Goal: Task Accomplishment & Management: Complete application form

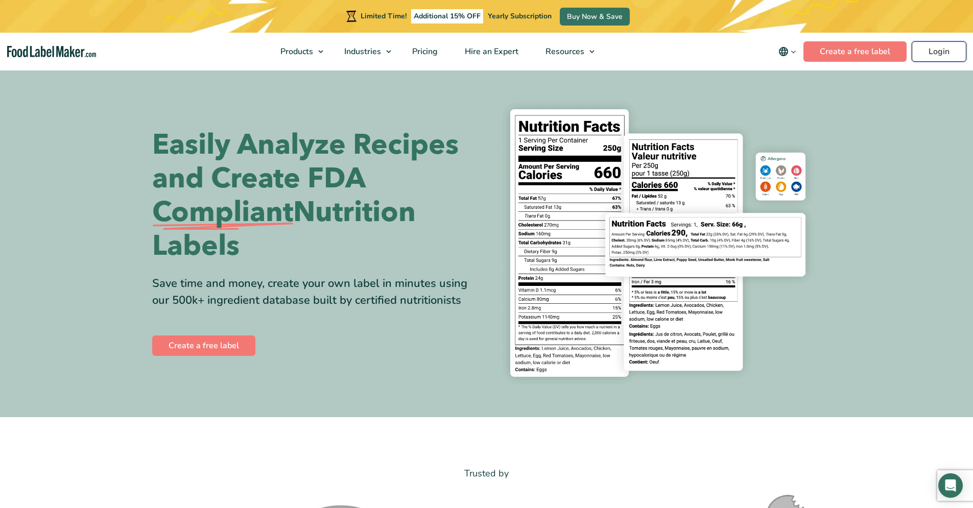
click at [950, 46] on link "Login" at bounding box center [939, 51] width 55 height 20
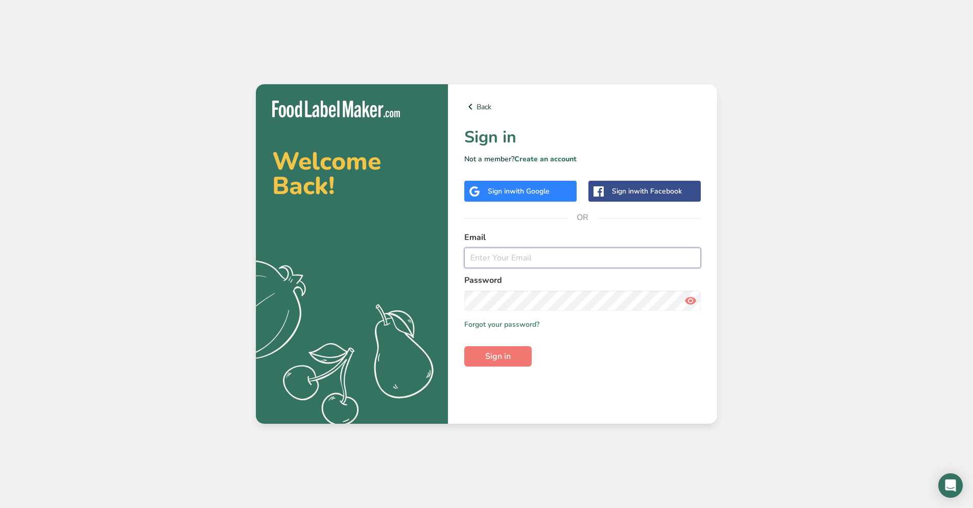
type input "[DOMAIN_NAME][EMAIL_ADDRESS][DOMAIN_NAME]"
click at [502, 361] on span "Sign in" at bounding box center [498, 356] width 26 height 12
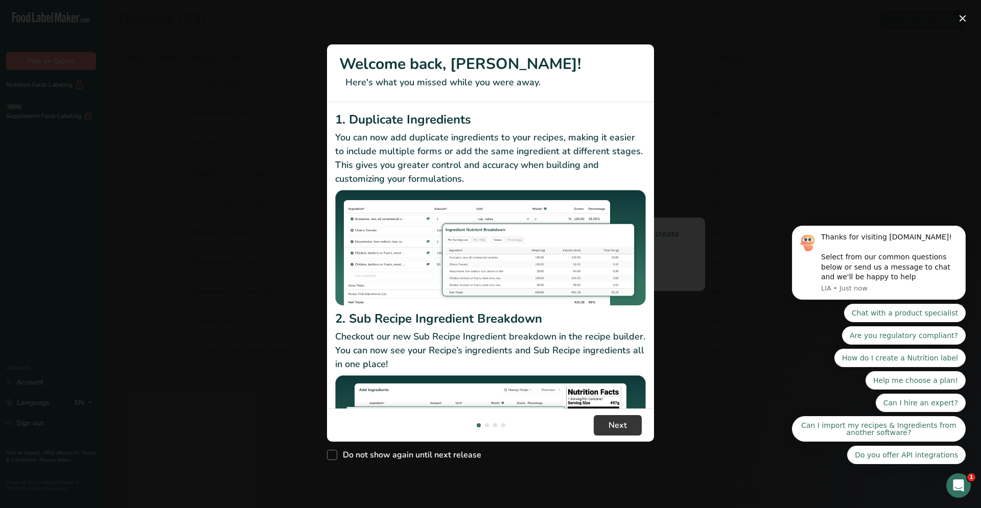
drag, startPoint x: 392, startPoint y: 457, endPoint x: 493, endPoint y: 455, distance: 101.1
click at [392, 457] on span "Do not show again until next release" at bounding box center [409, 455] width 144 height 10
click at [334, 457] on input "Do not show again until next release" at bounding box center [330, 455] width 7 height 7
checkbox input "true"
click at [626, 427] on button "Next" at bounding box center [617, 425] width 48 height 20
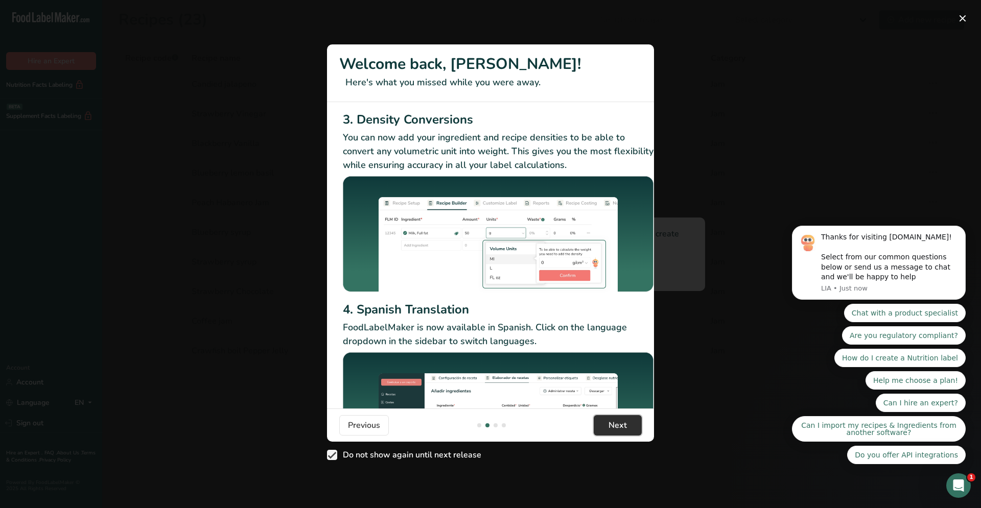
click at [626, 427] on span "Next" at bounding box center [617, 425] width 18 height 12
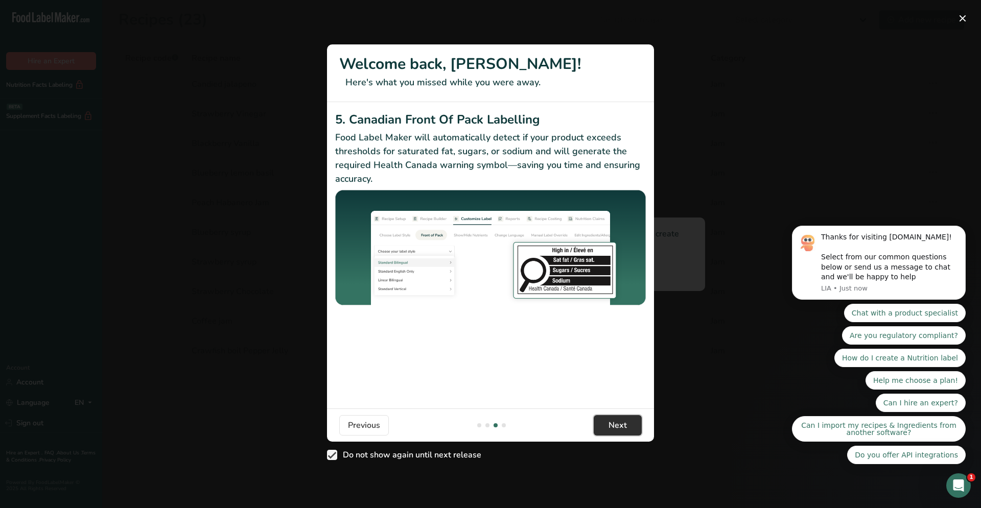
click at [626, 427] on span "Next" at bounding box center [617, 425] width 18 height 12
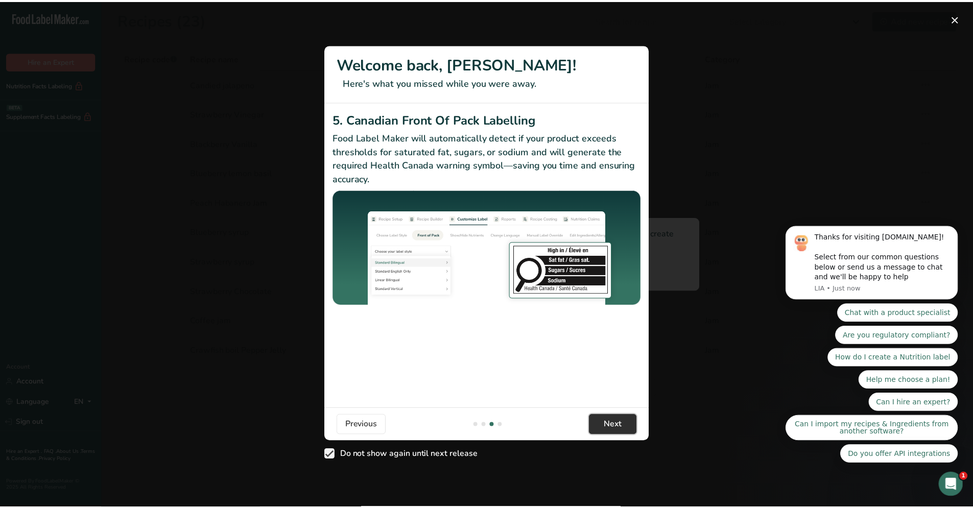
scroll to position [0, 973]
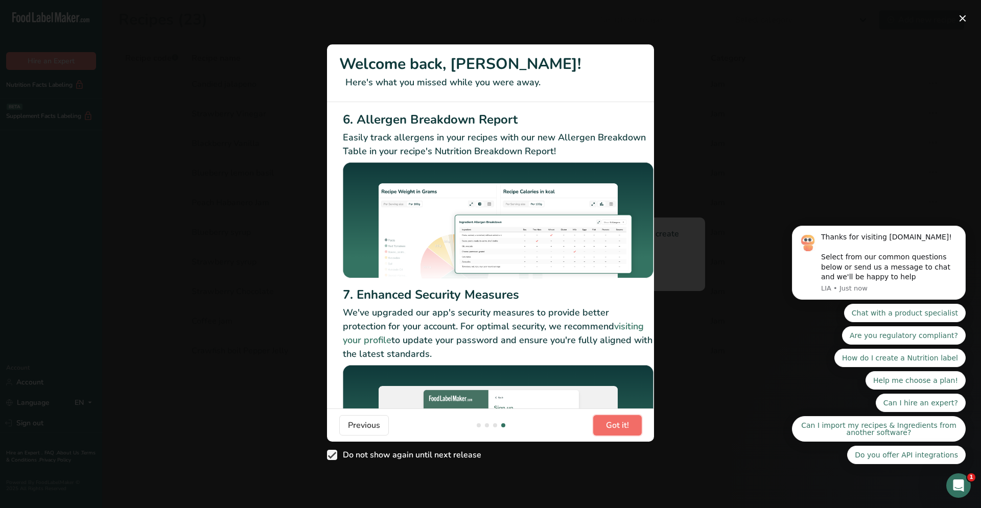
click at [626, 427] on span "Got it!" at bounding box center [617, 425] width 23 height 12
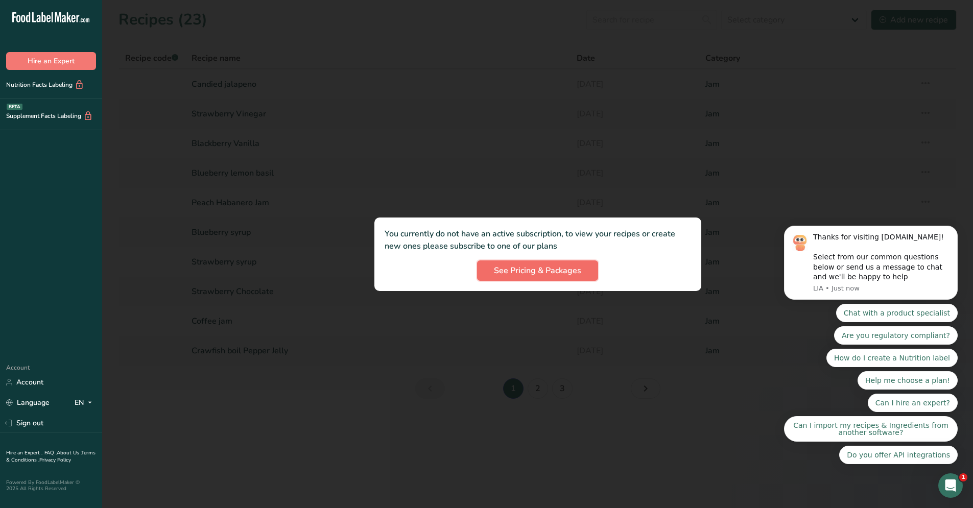
click at [528, 274] on span "See Pricing & Packages" at bounding box center [537, 271] width 87 height 12
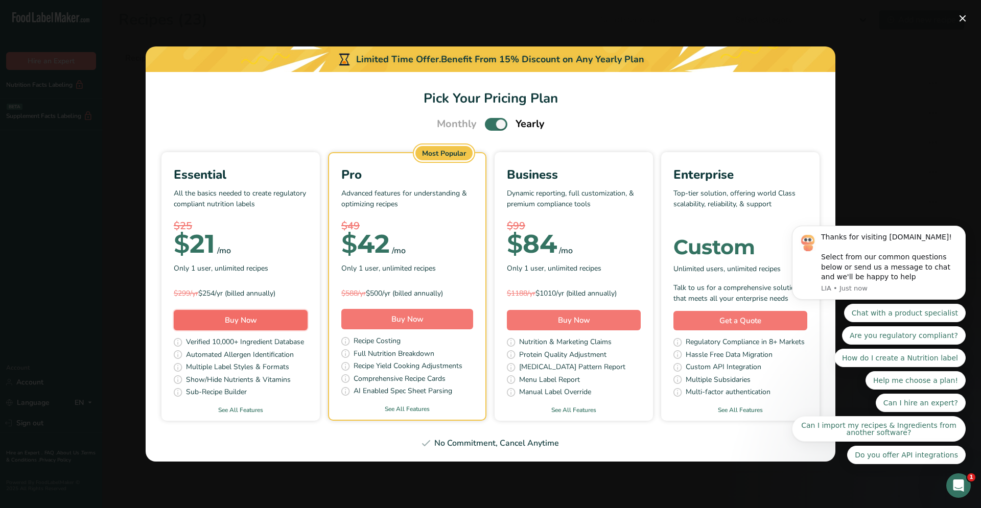
click at [218, 322] on button "Buy Now" at bounding box center [241, 320] width 134 height 20
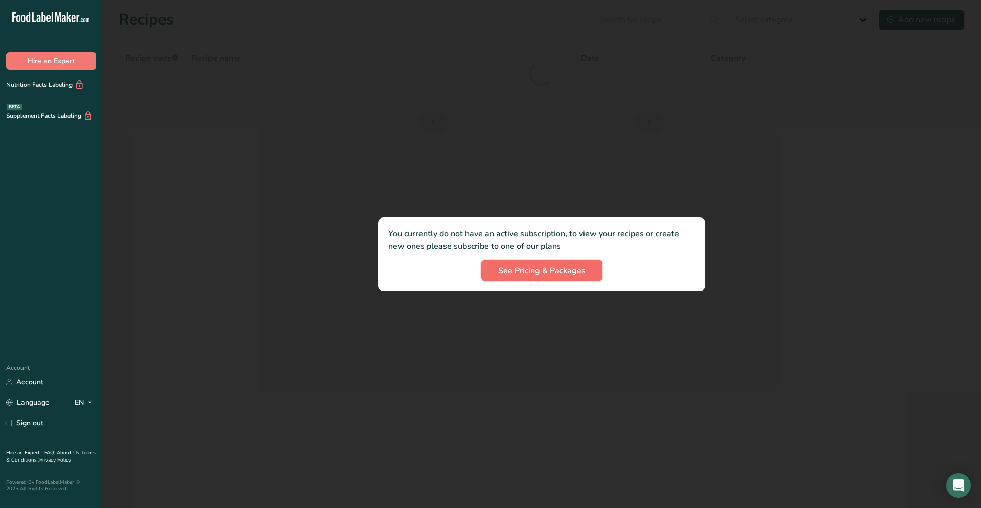
click at [585, 272] on button "See Pricing & Packages" at bounding box center [541, 270] width 121 height 20
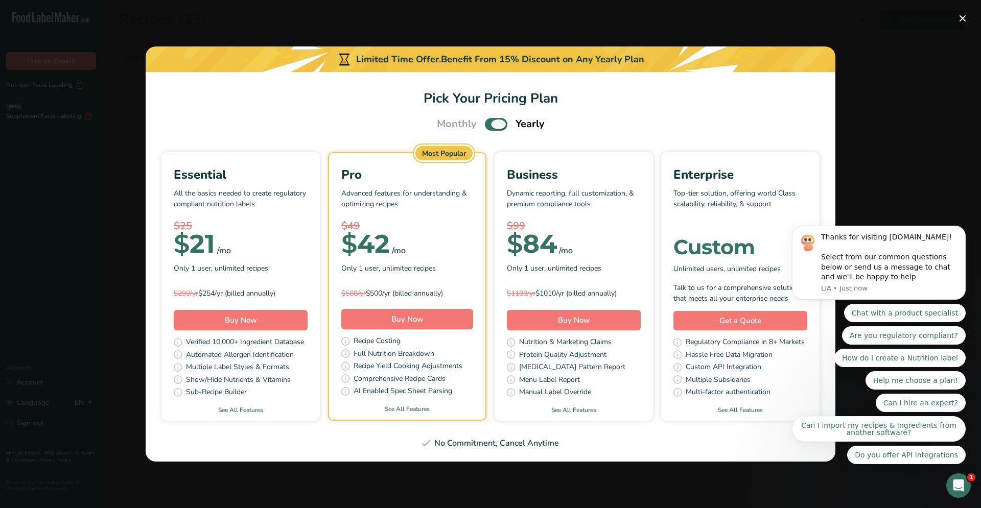
click at [500, 125] on span "Pick Your Pricing Plan Modal" at bounding box center [496, 124] width 22 height 13
click at [491, 125] on input "Pick Your Pricing Plan Modal" at bounding box center [488, 124] width 7 height 7
checkbox input "false"
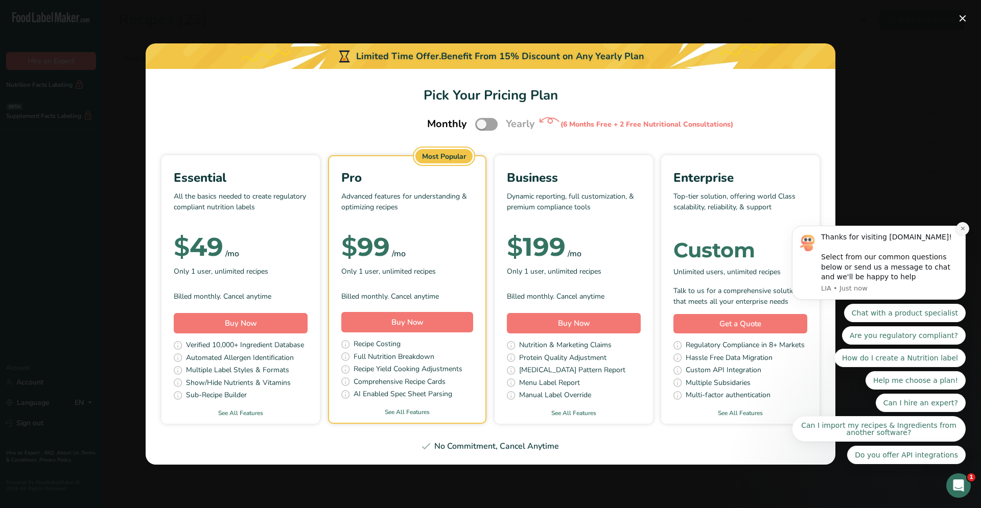
click at [960, 230] on icon "Dismiss notification" at bounding box center [963, 229] width 6 height 6
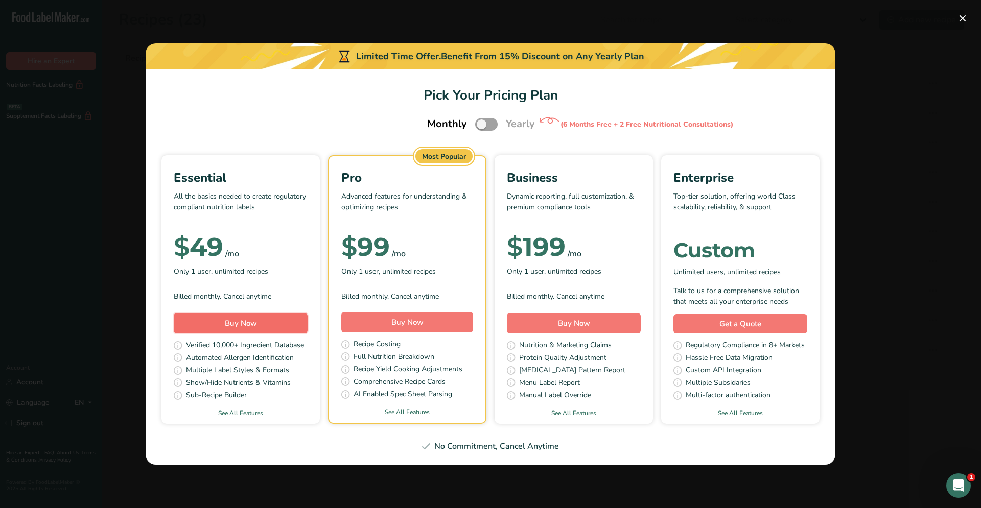
click at [281, 325] on button "Buy Now" at bounding box center [241, 323] width 134 height 20
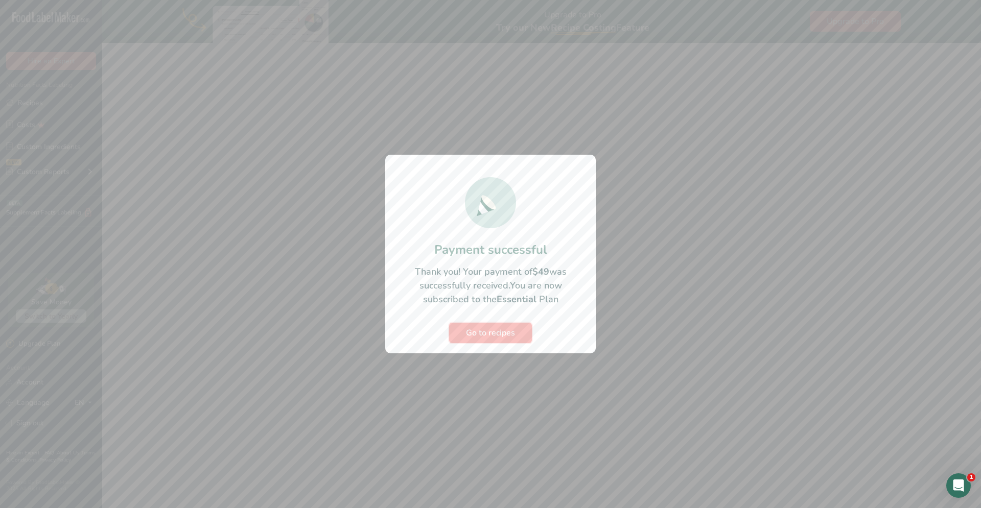
click at [515, 337] on button "Go to recipes" at bounding box center [490, 333] width 83 height 20
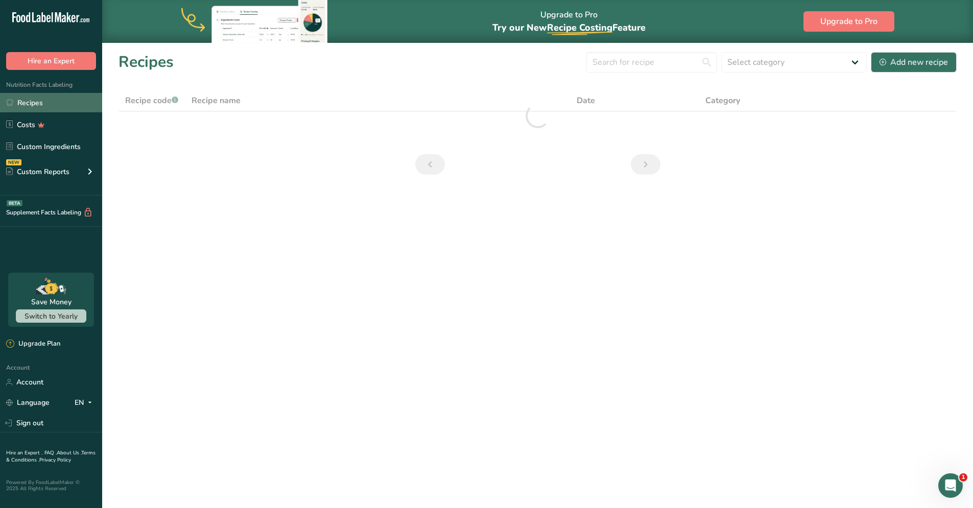
click at [68, 105] on link "Recipes" at bounding box center [51, 102] width 102 height 19
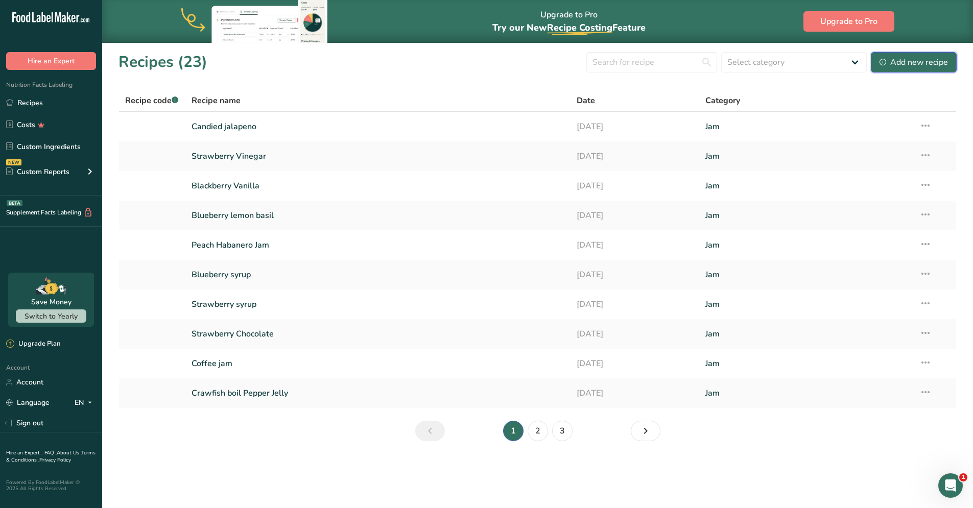
click at [913, 61] on div "Add new recipe" at bounding box center [913, 62] width 68 height 12
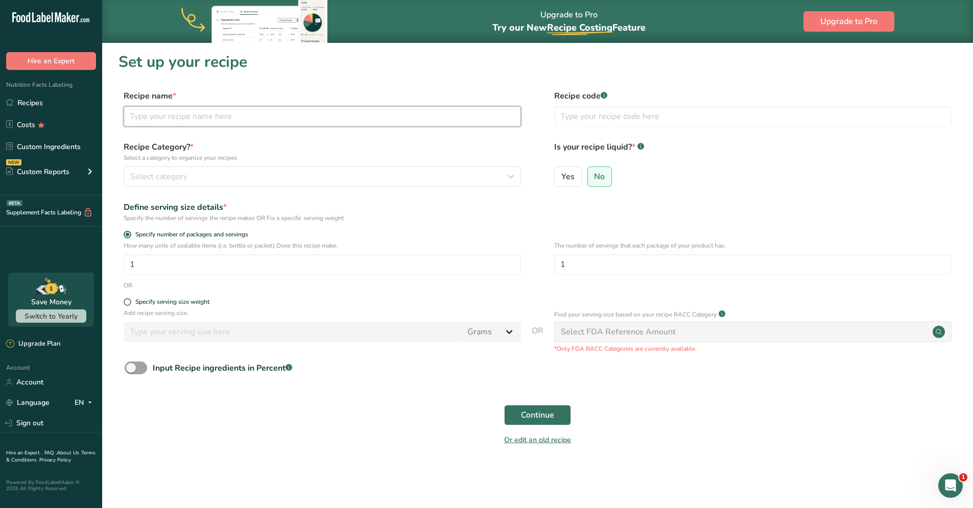
click at [354, 117] on input "text" at bounding box center [322, 116] width 397 height 20
type input "candy apple pepper jelly"
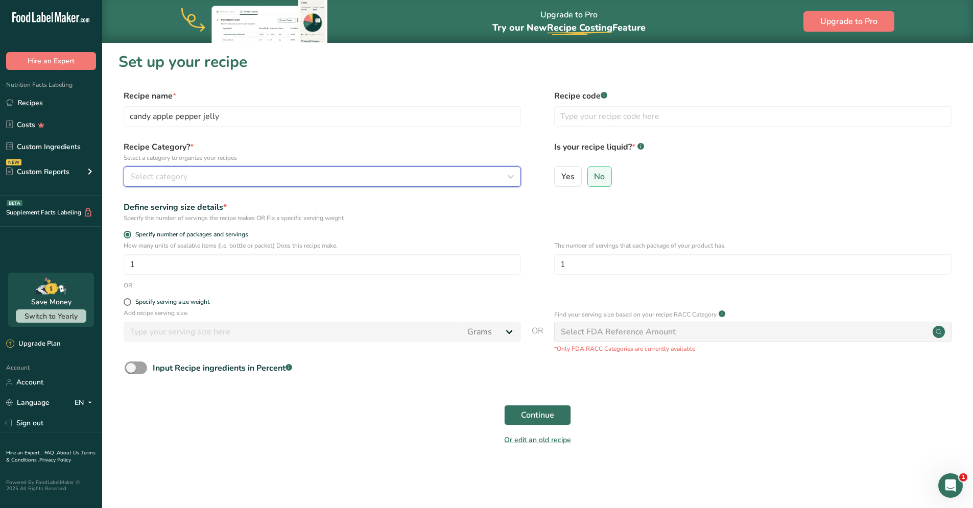
click at [452, 181] on div "Select category" at bounding box center [319, 177] width 378 height 12
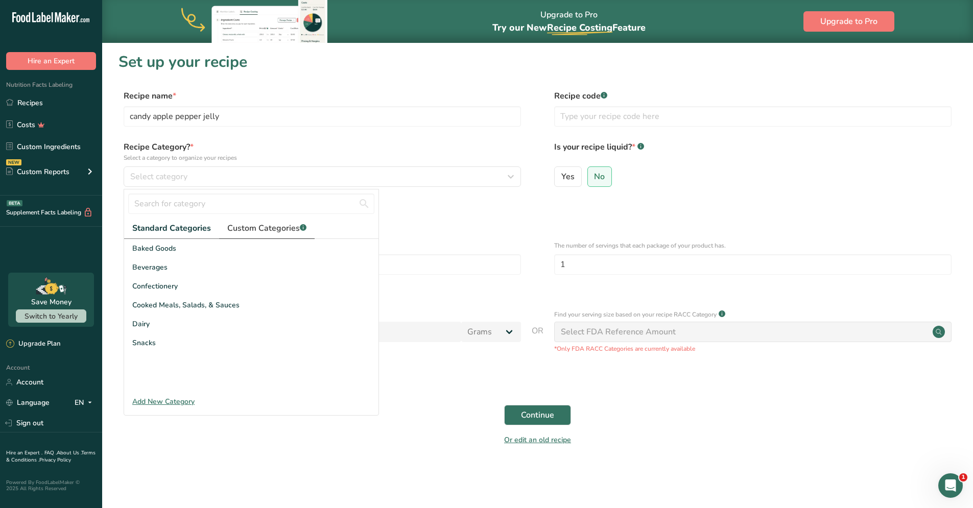
click at [269, 233] on span "Custom Categories .a-a{fill:#347362;}.b-a{fill:#fff;}" at bounding box center [266, 228] width 79 height 12
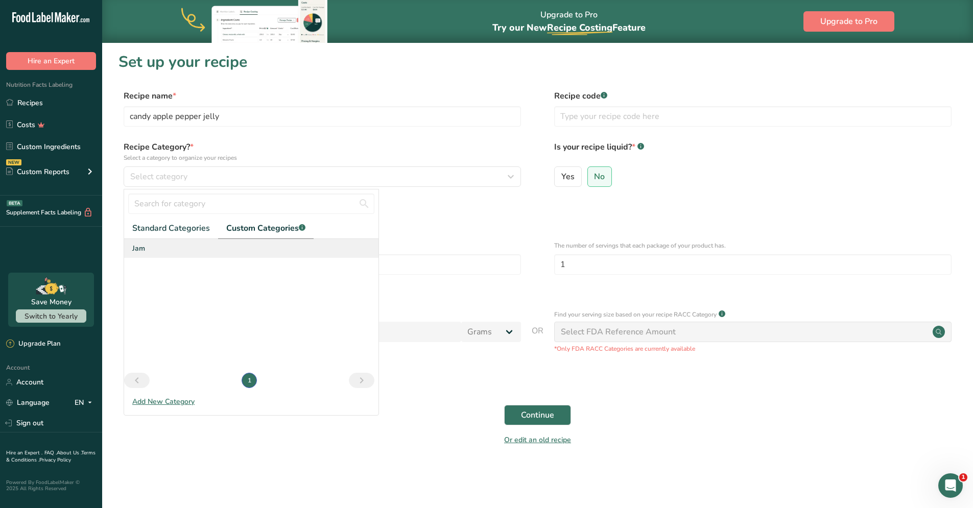
click at [160, 248] on div "Jam" at bounding box center [251, 248] width 254 height 19
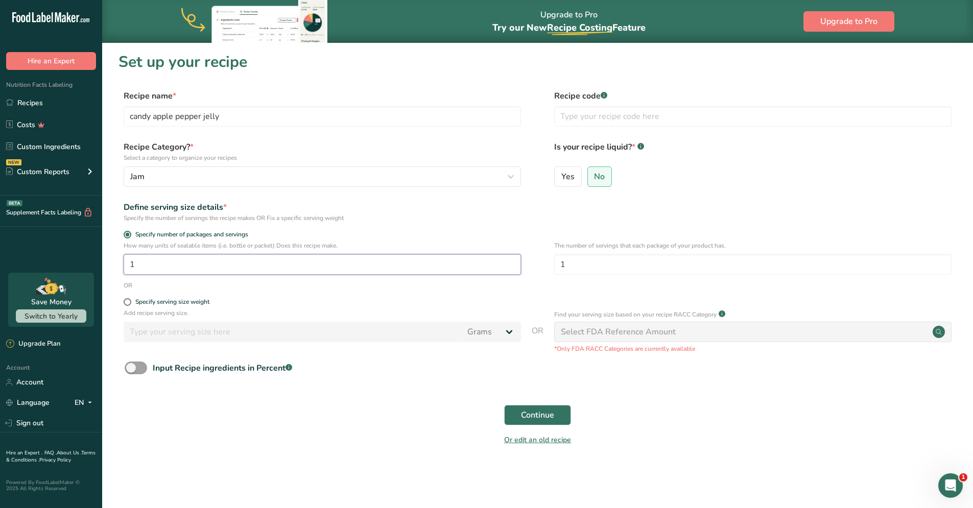
click at [209, 269] on input "1" at bounding box center [322, 264] width 397 height 20
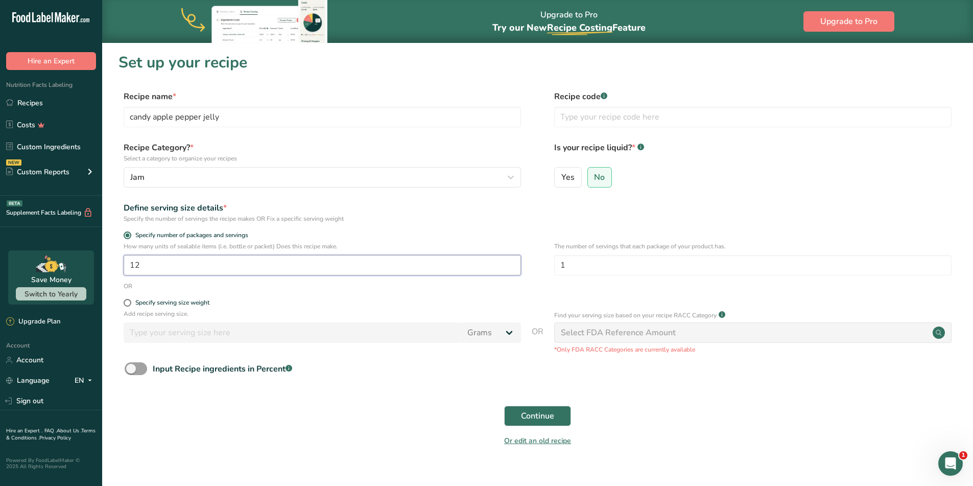
type input "1"
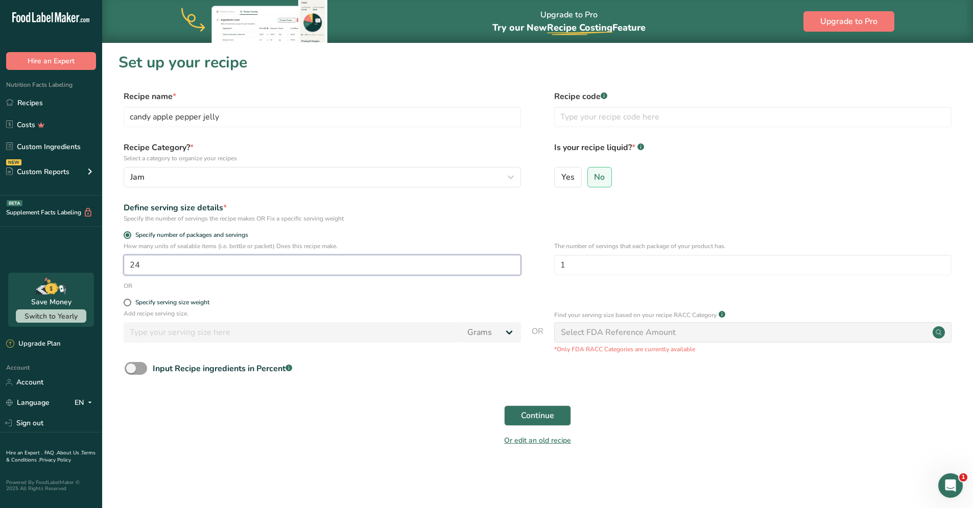
type input "24"
click at [353, 442] on div "Or edit an old recipe" at bounding box center [537, 442] width 838 height 20
click at [543, 416] on span "Continue" at bounding box center [537, 416] width 33 height 12
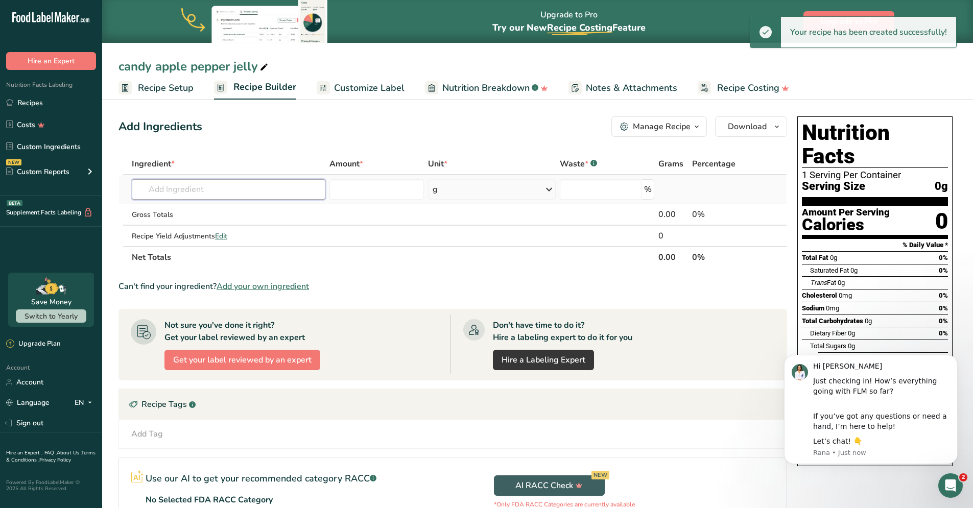
click at [200, 193] on input "text" at bounding box center [229, 189] width 194 height 20
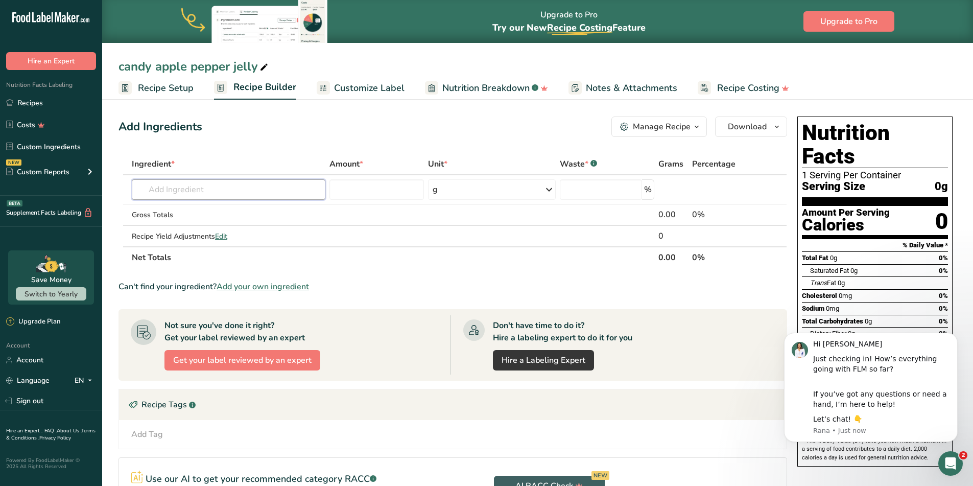
type input "B"
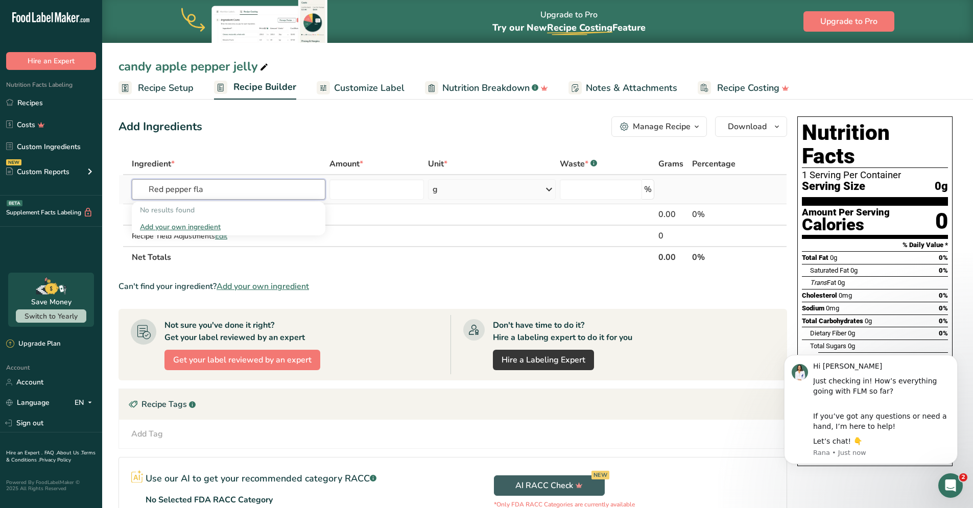
click at [163, 187] on input "Red pepper fla" at bounding box center [229, 189] width 194 height 20
click at [262, 182] on input "pepper fla" at bounding box center [229, 189] width 194 height 20
click at [263, 185] on input "pepper fla" at bounding box center [229, 189] width 194 height 20
drag, startPoint x: 253, startPoint y: 192, endPoint x: 127, endPoint y: 172, distance: 128.3
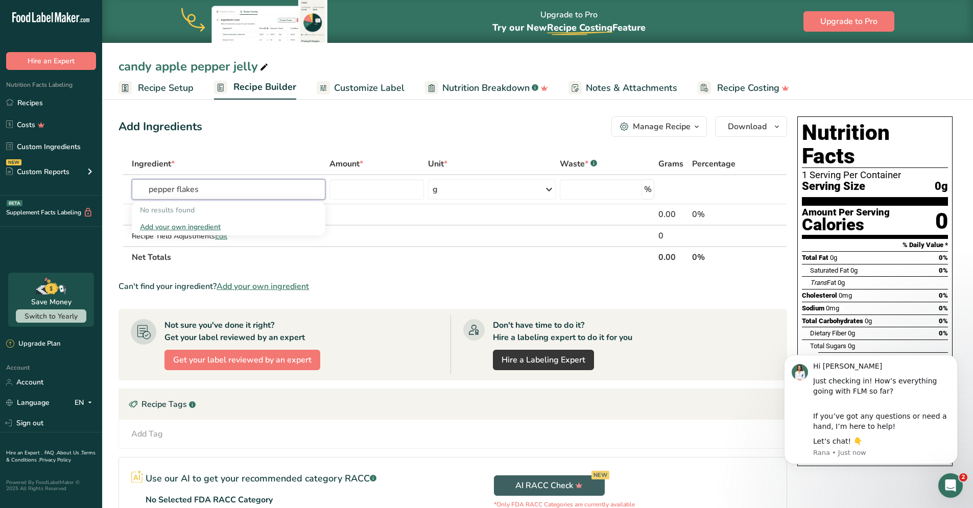
click at [127, 172] on table "Ingredient * Amount * Unit * Waste * .a-a{fill:#347362;}.b-a{fill:#fff;} Grams …" at bounding box center [452, 210] width 669 height 115
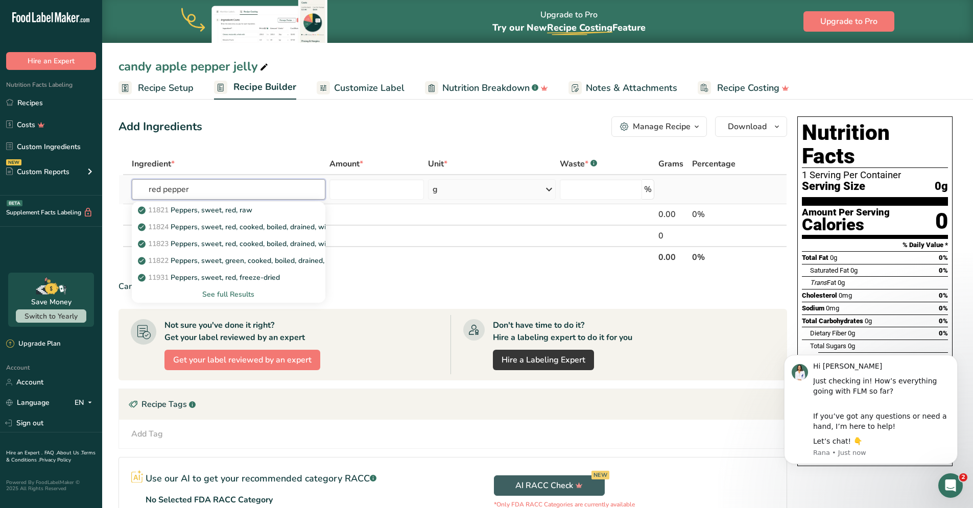
type input "red pepper"
click at [215, 295] on div "See full Results" at bounding box center [228, 294] width 177 height 11
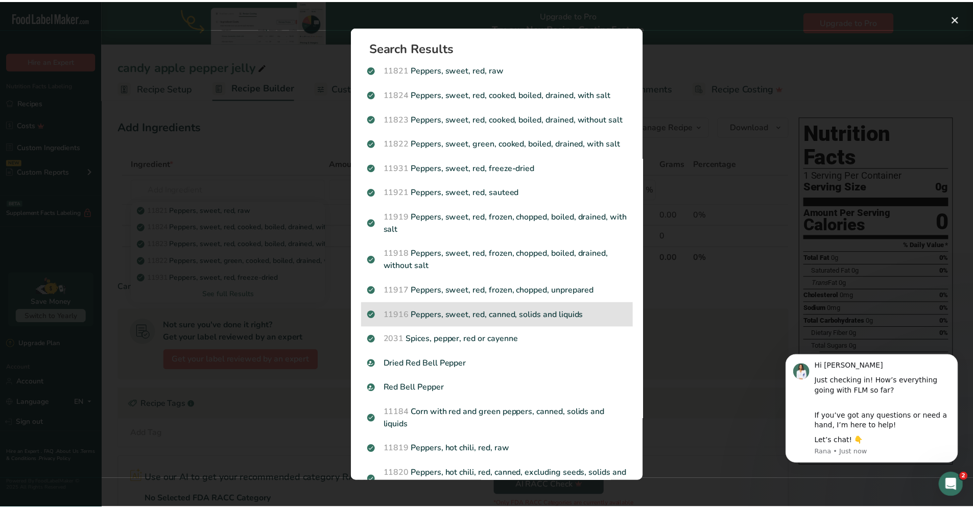
scroll to position [12, 0]
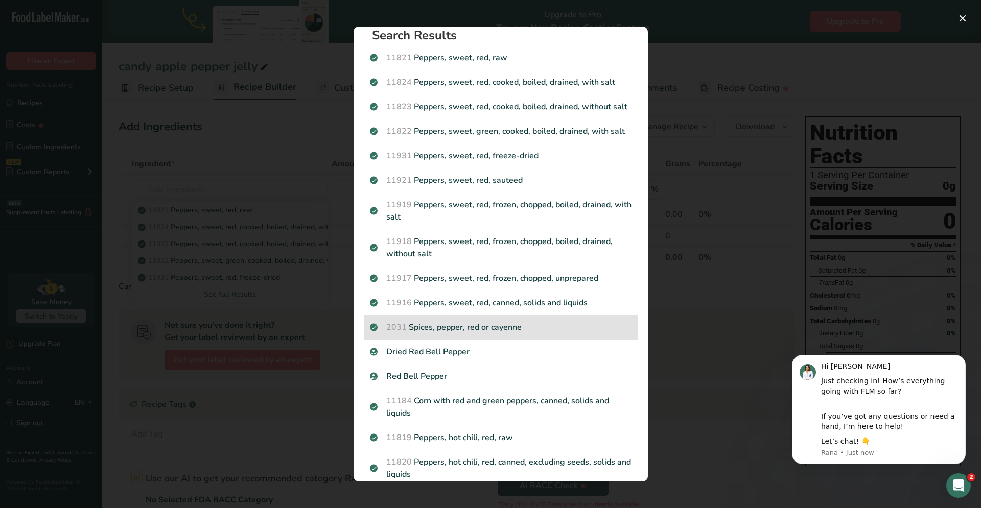
click at [571, 334] on p "2031 Spices, pepper, red or cayenne" at bounding box center [500, 327] width 261 height 12
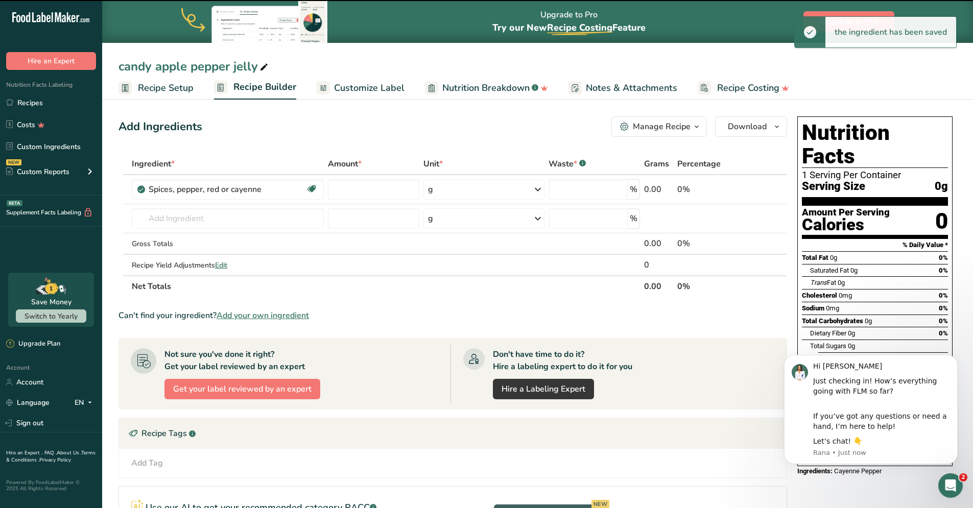
type input "0"
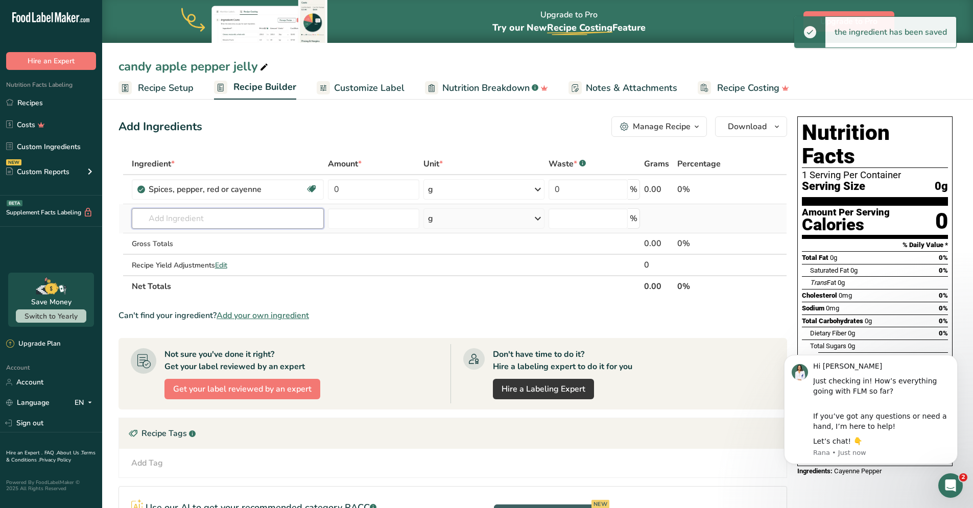
click at [235, 213] on input "text" at bounding box center [228, 218] width 193 height 20
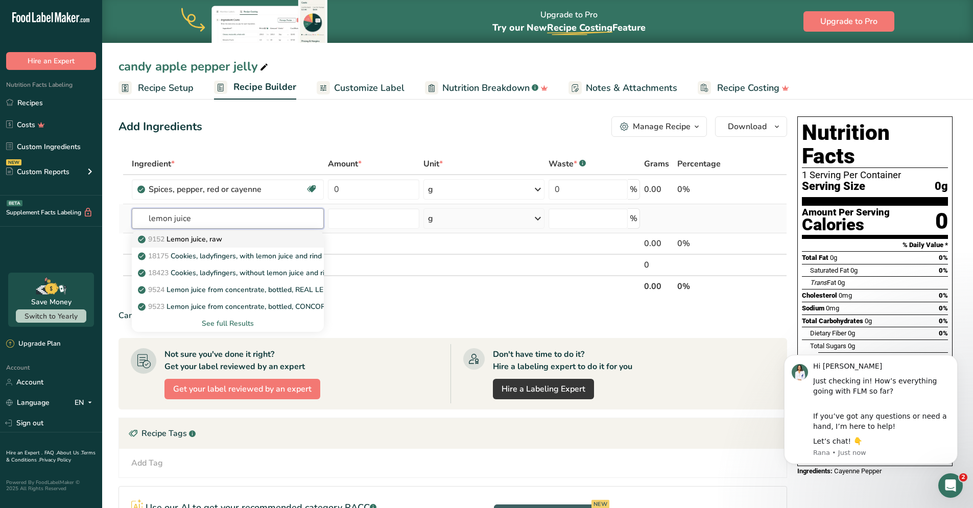
type input "lemon juice"
click at [257, 234] on div "9152 Lemon juice, raw" at bounding box center [220, 239] width 160 height 11
type input "Lemon juice, raw"
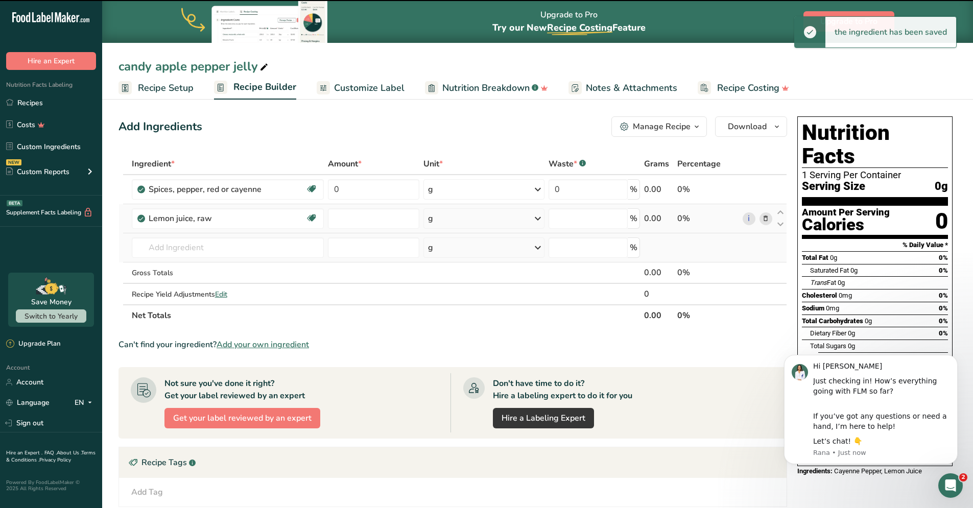
type input "0"
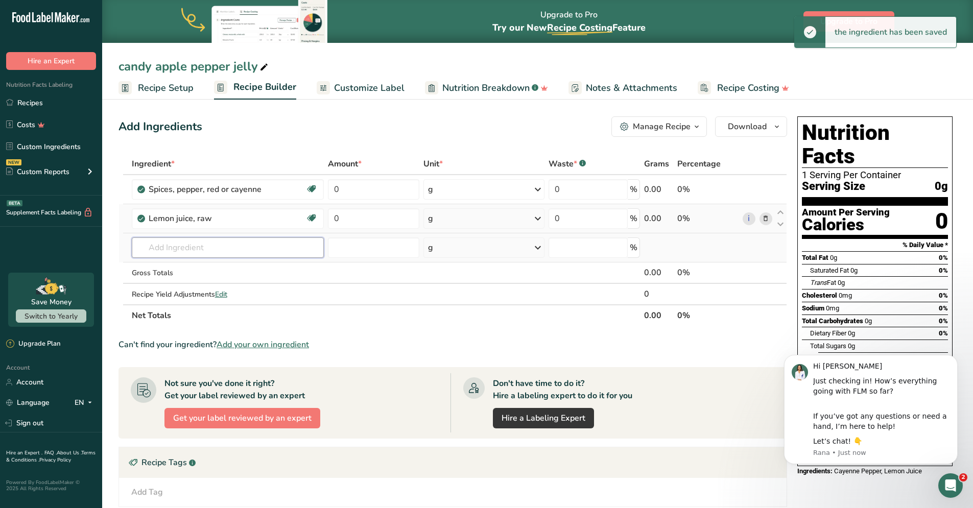
click at [230, 247] on input "text" at bounding box center [228, 247] width 193 height 20
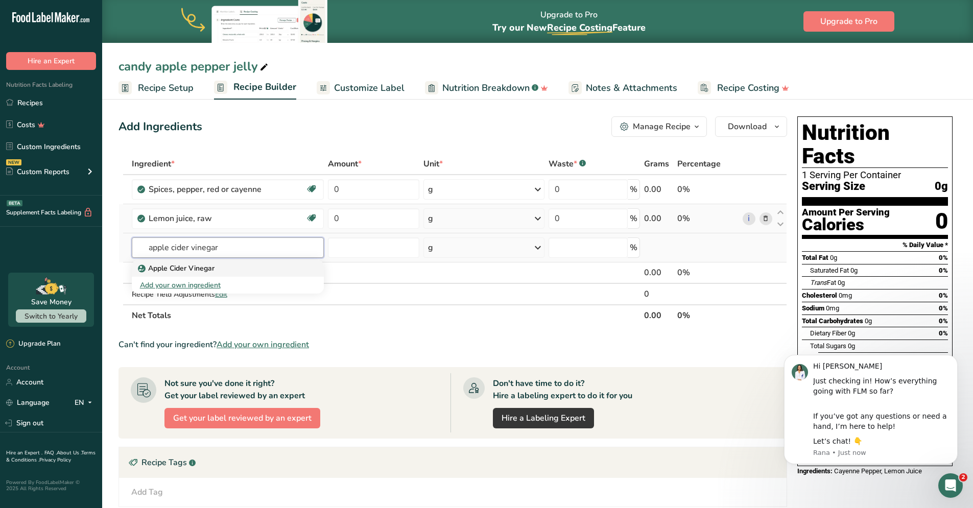
type input "apple cider vinegar"
click at [218, 266] on div "Apple Cider Vinegar" at bounding box center [220, 268] width 160 height 11
type input "Apple Cider Vinegar"
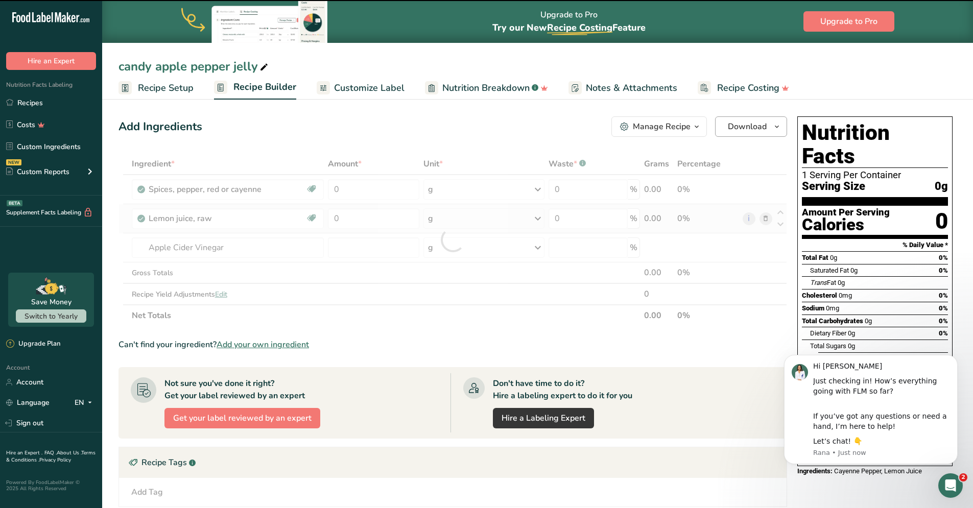
type input "0"
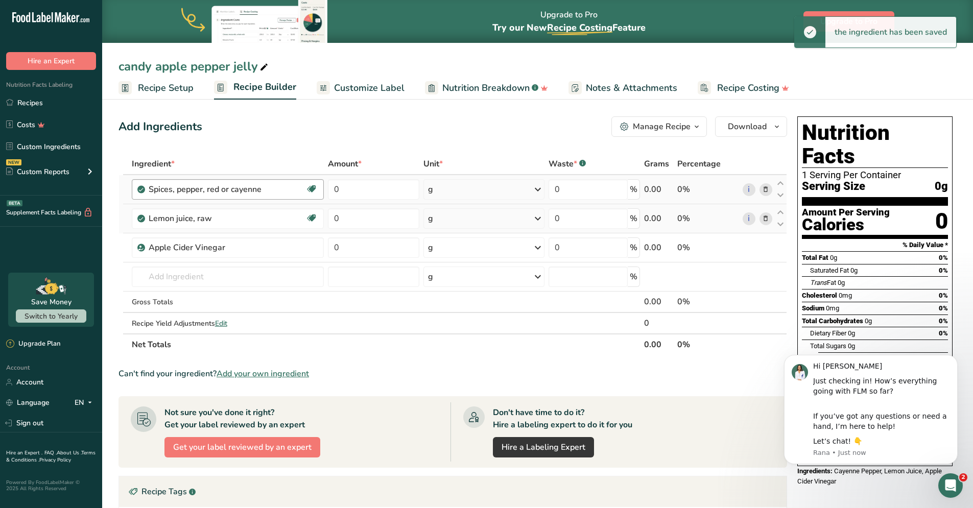
click at [295, 188] on div "Spices, pepper, red or cayenne" at bounding box center [227, 189] width 157 height 12
click at [768, 192] on icon at bounding box center [765, 189] width 7 height 11
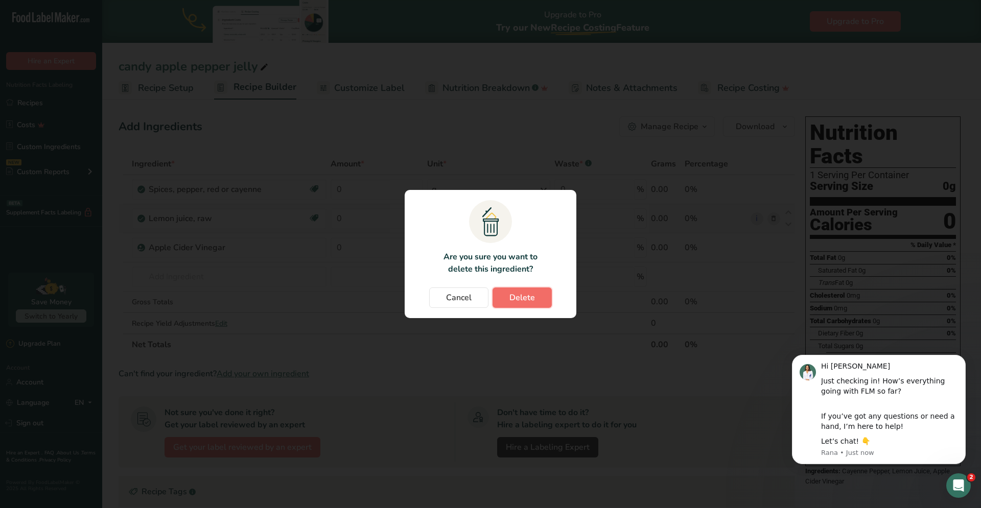
click at [522, 301] on span "Delete" at bounding box center [522, 298] width 26 height 12
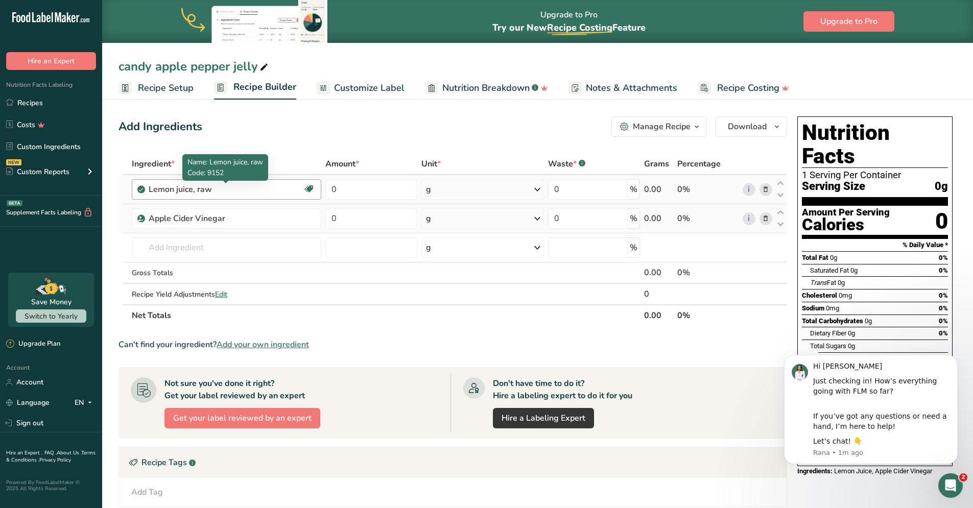
click at [227, 187] on div "Lemon juice, raw" at bounding box center [213, 189] width 128 height 12
click at [766, 188] on icon at bounding box center [765, 189] width 7 height 11
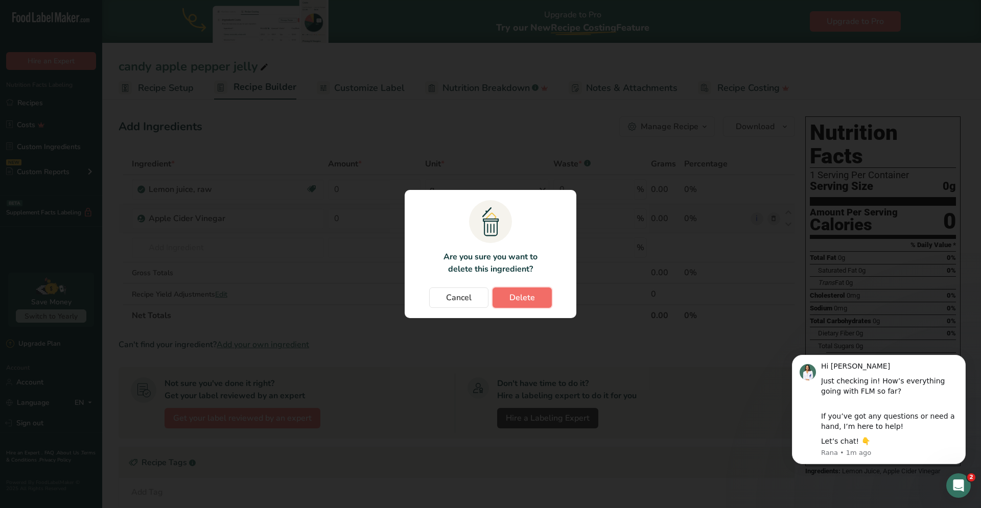
click at [517, 300] on span "Delete" at bounding box center [522, 298] width 26 height 12
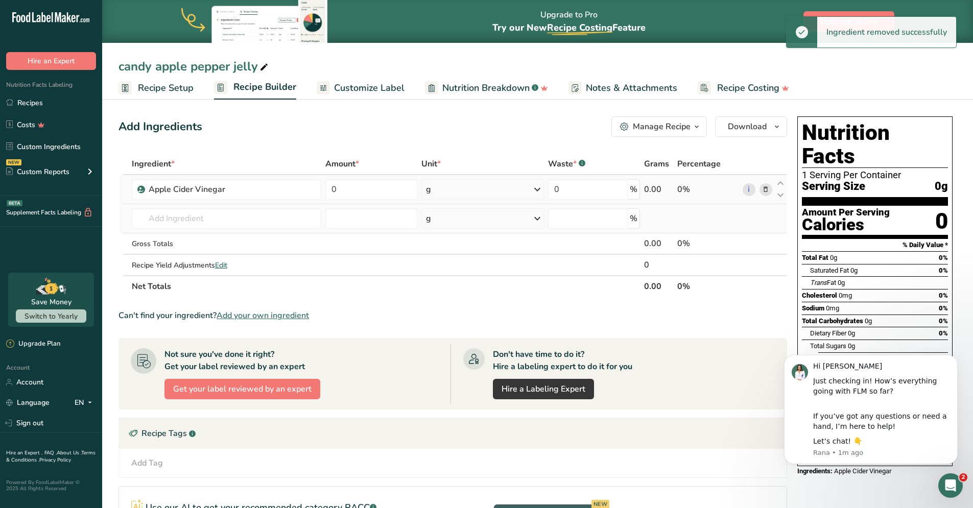
click at [768, 188] on icon at bounding box center [765, 189] width 7 height 11
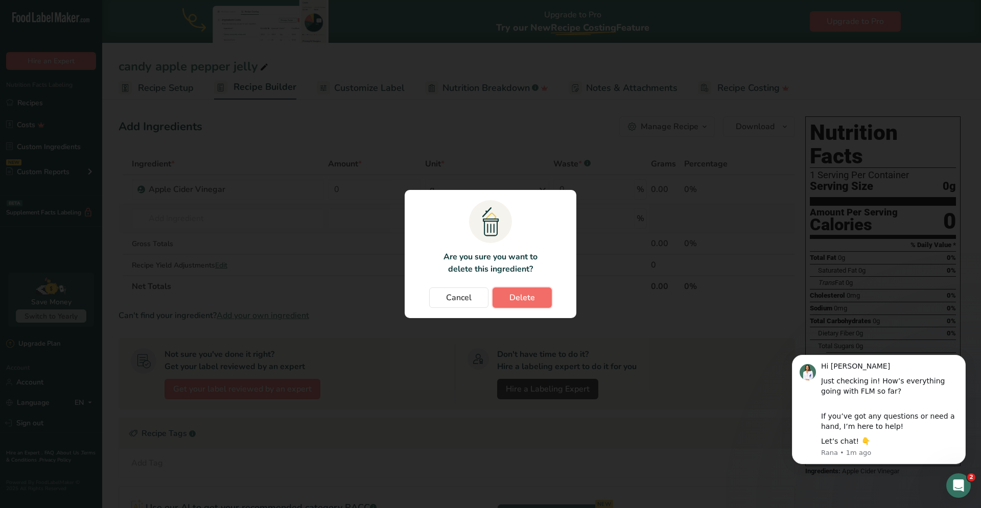
click at [526, 295] on span "Delete" at bounding box center [522, 298] width 26 height 12
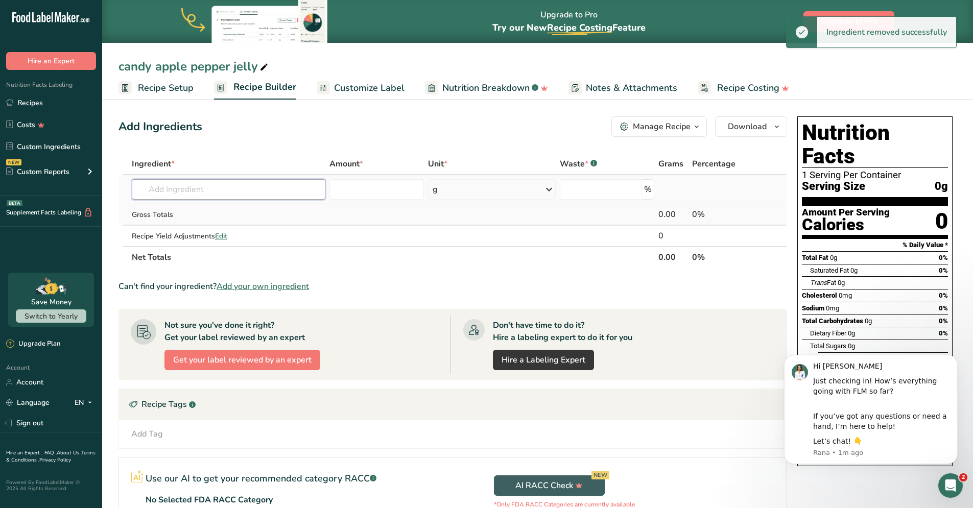
click at [242, 192] on input "text" at bounding box center [229, 189] width 194 height 20
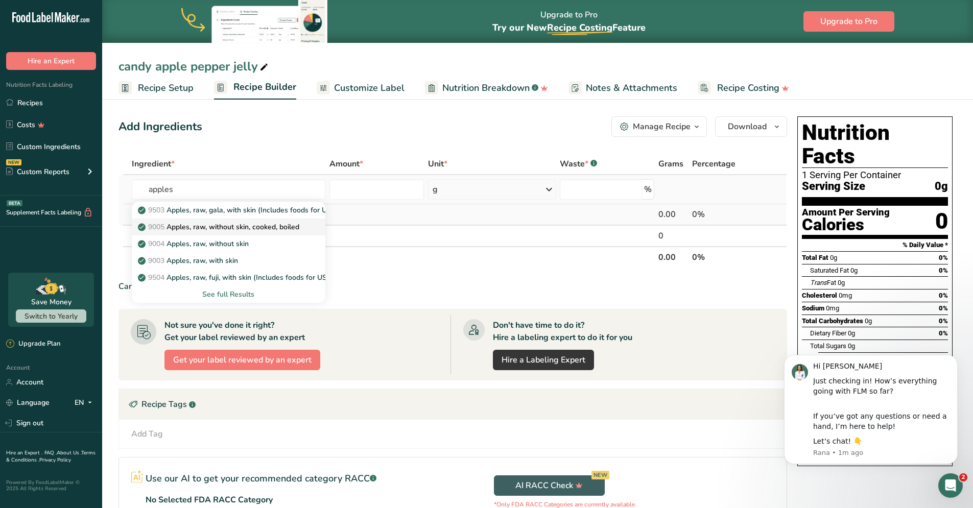
click at [275, 233] on link "9005 Apples, raw, without skin, cooked, boiled" at bounding box center [229, 227] width 194 height 17
type input "Apples, raw, without skin, cooked, boiled"
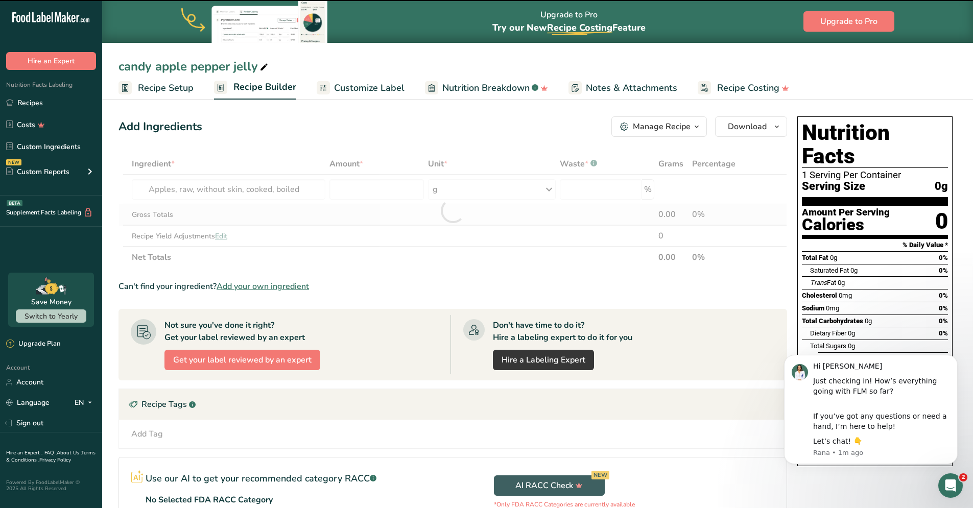
type input "0"
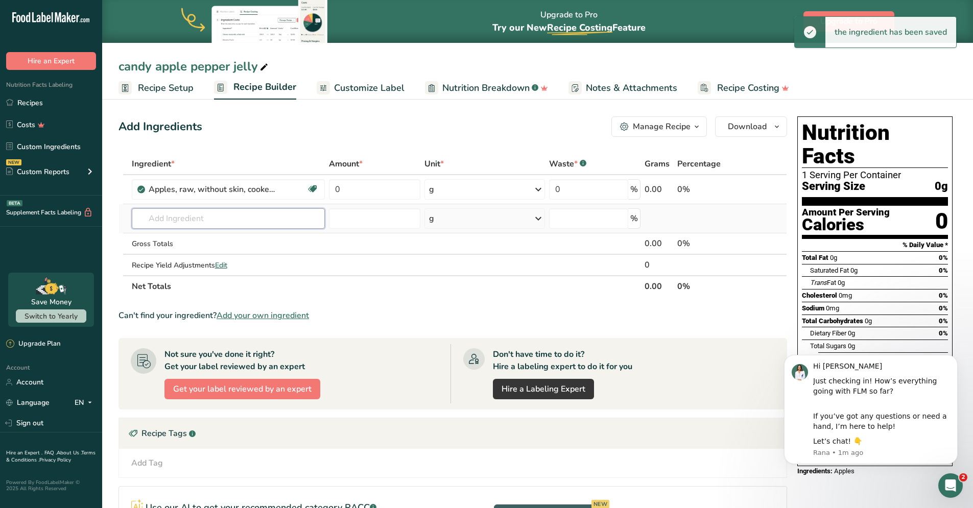
click at [231, 215] on input "text" at bounding box center [229, 218] width 194 height 20
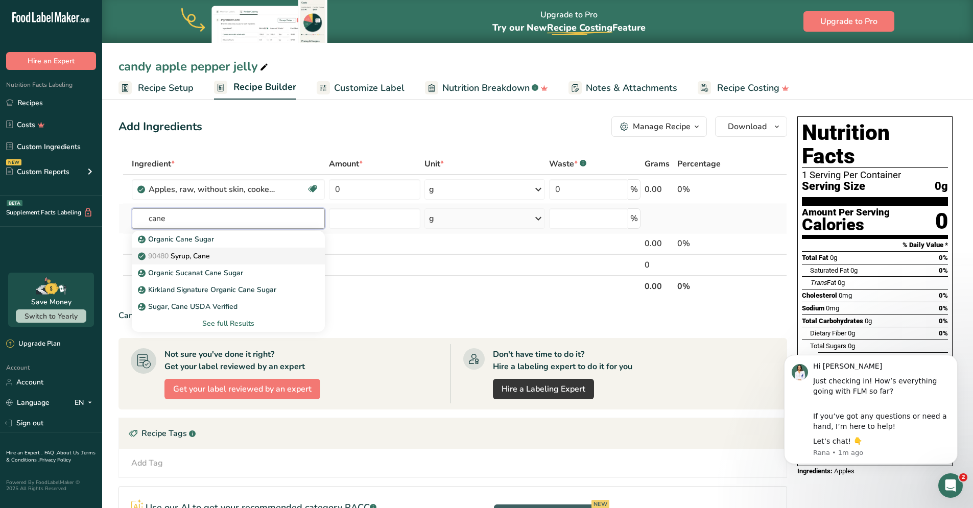
type input "cane"
click at [236, 257] on div "90480 Syrup, Cane" at bounding box center [220, 256] width 161 height 11
type input "Syrup, Cane"
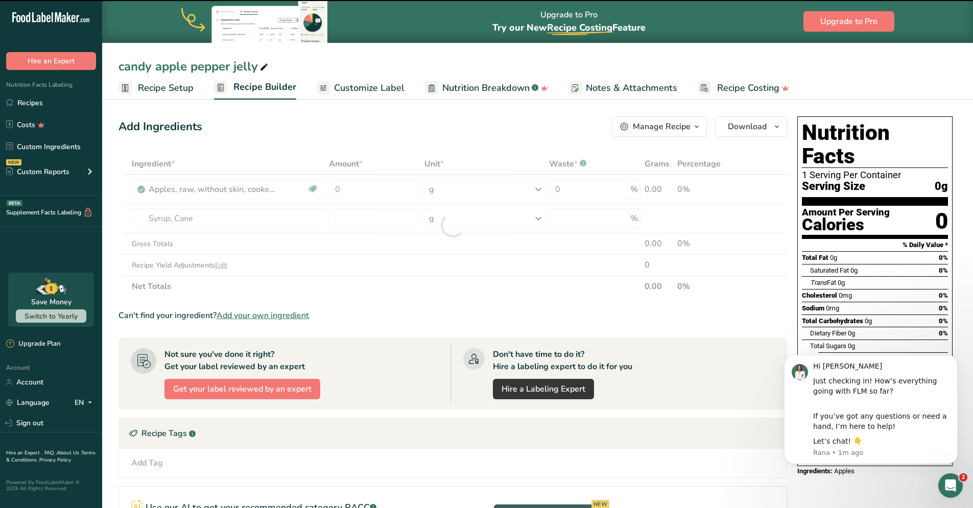
type input "0"
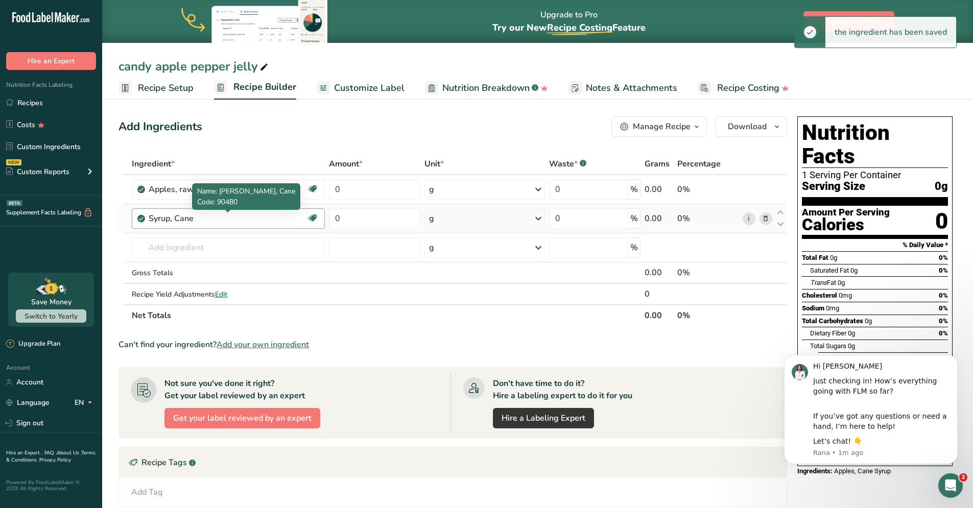
click at [208, 215] on div "Syrup, Cane" at bounding box center [213, 218] width 128 height 12
click at [769, 222] on icon at bounding box center [765, 218] width 7 height 11
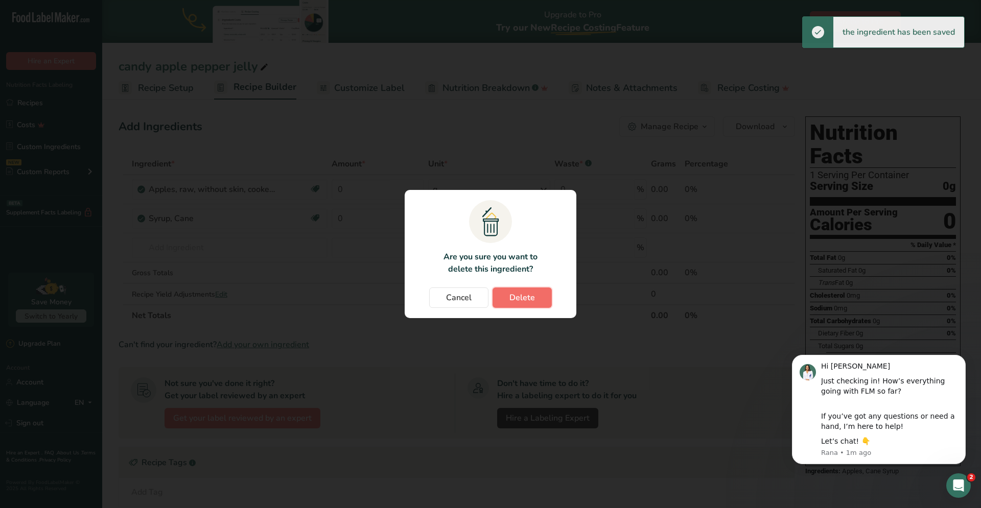
click at [541, 302] on button "Delete" at bounding box center [521, 298] width 59 height 20
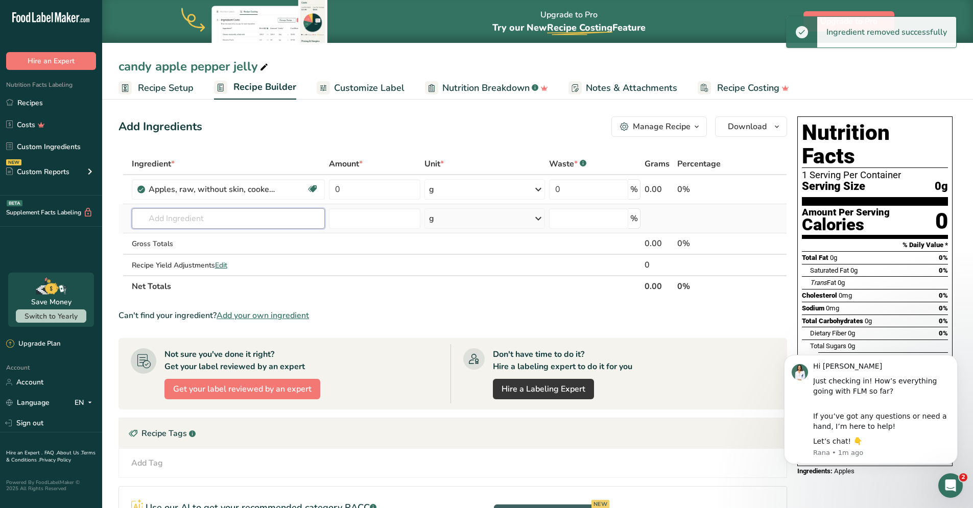
click at [218, 222] on input "text" at bounding box center [229, 218] width 194 height 20
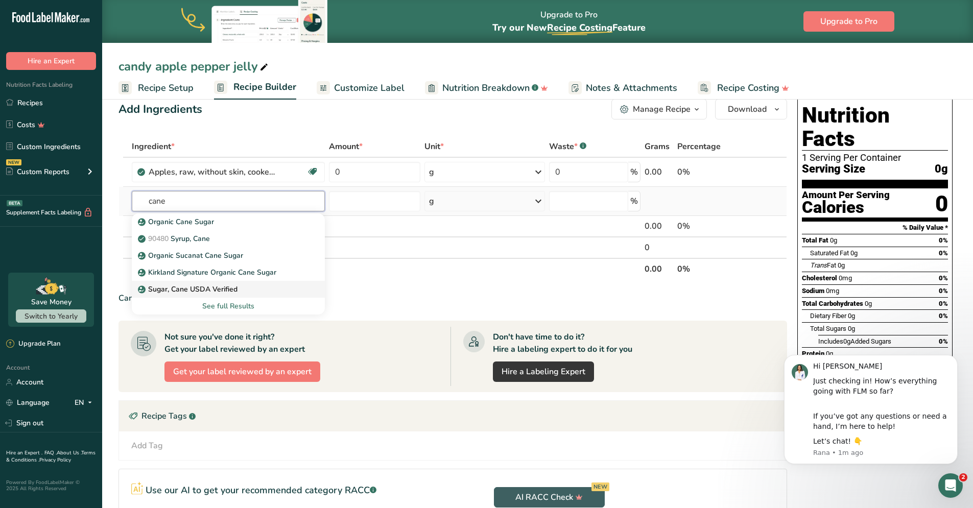
scroll to position [18, 0]
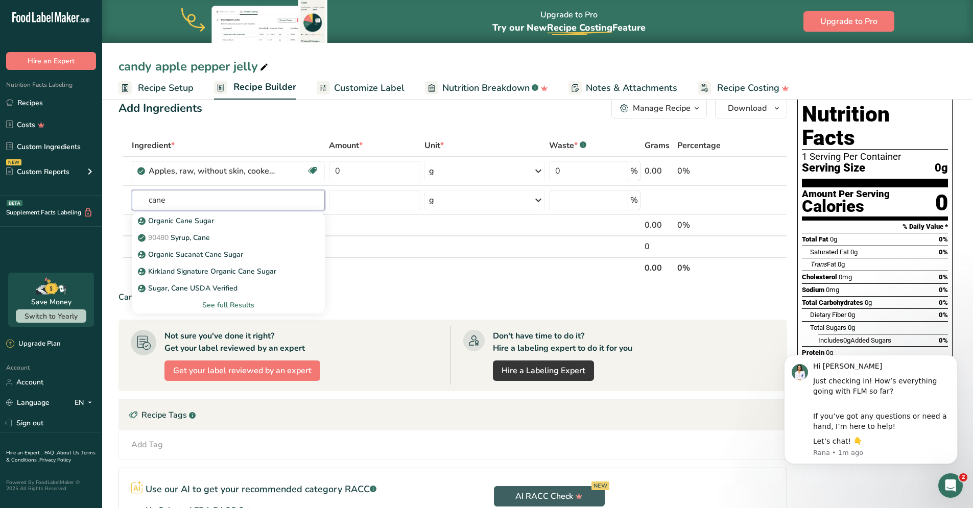
type input "cane"
click at [247, 294] on link "Sugar, Cane USDA Verified" at bounding box center [229, 288] width 194 height 17
type input "Sugar, Cane USDA Verified"
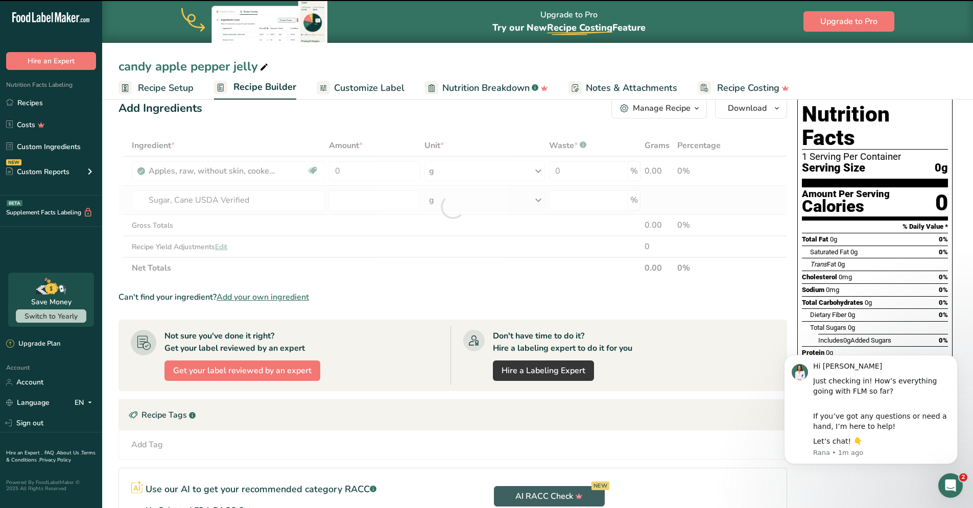
type input "0"
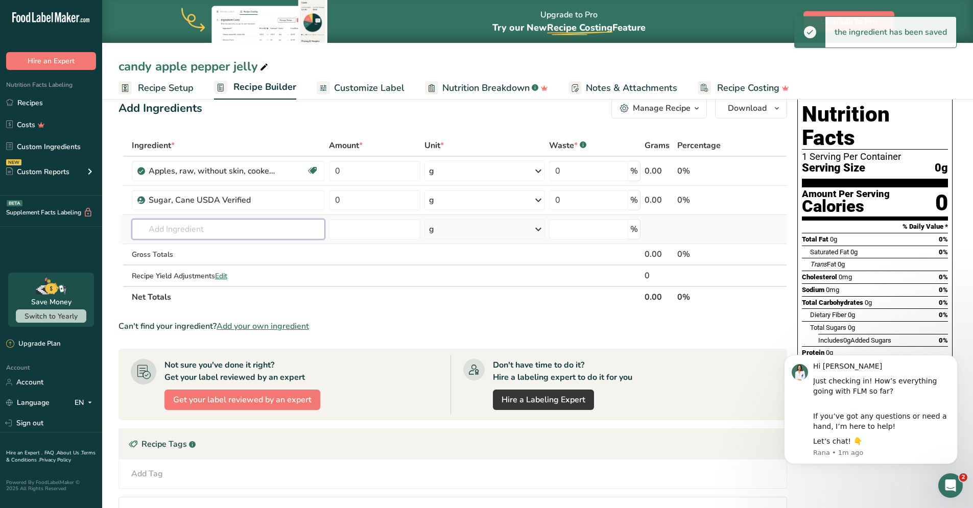
click at [226, 226] on input "text" at bounding box center [229, 229] width 194 height 20
click at [241, 229] on input "text" at bounding box center [229, 229] width 194 height 20
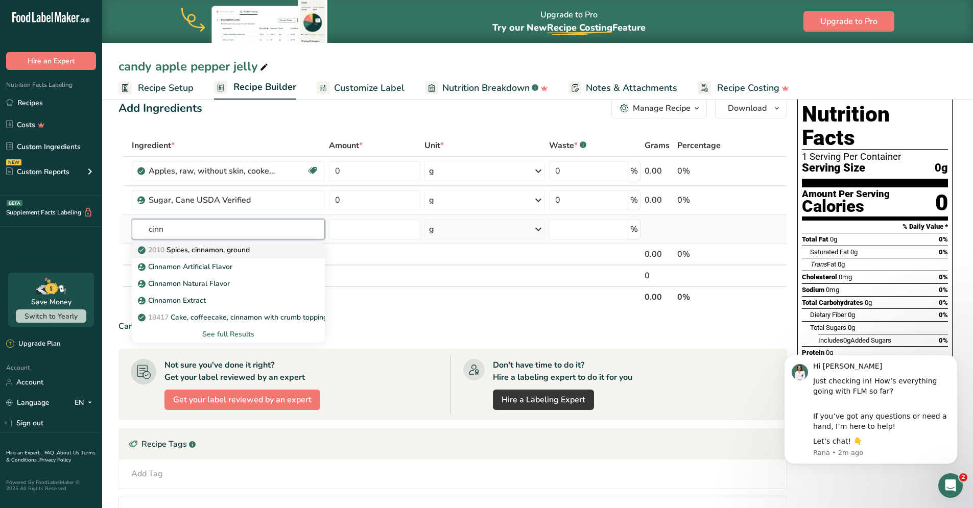
type input "cinn"
click at [246, 253] on p "2010 Spices, cinnamon, ground" at bounding box center [195, 250] width 110 height 11
type input "Spices, cinnamon, ground"
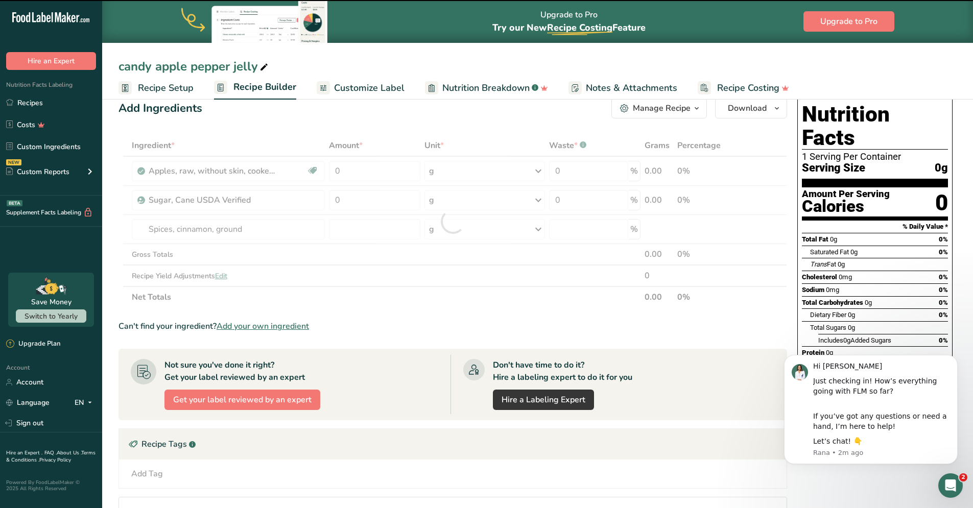
type input "0"
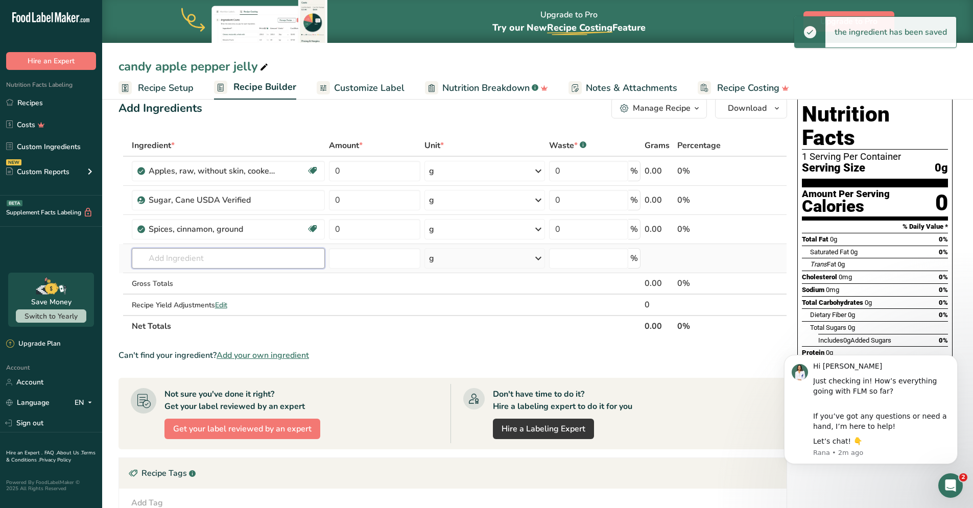
click at [247, 257] on input "text" at bounding box center [229, 258] width 194 height 20
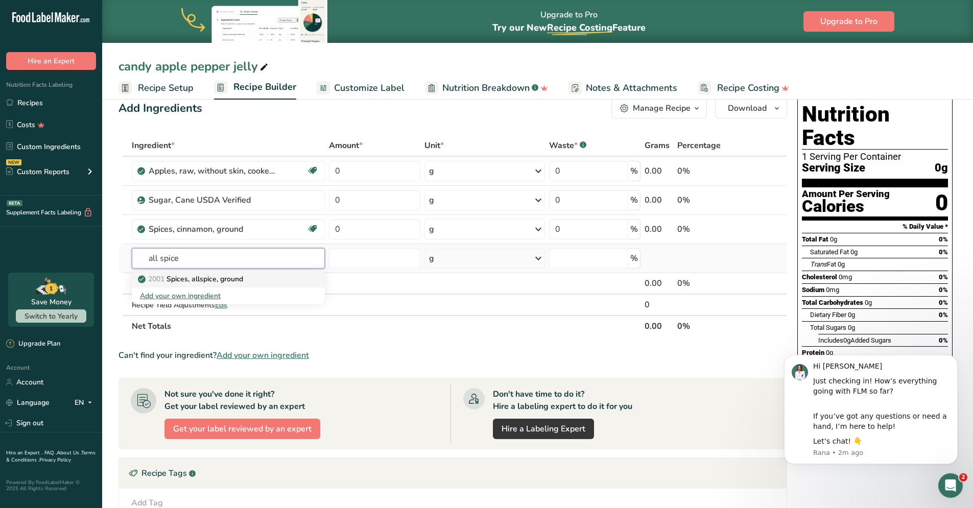
type input "all spice"
click at [241, 277] on p "2001 Spices, allspice, ground" at bounding box center [191, 279] width 103 height 11
type input "Spices, allspice, ground"
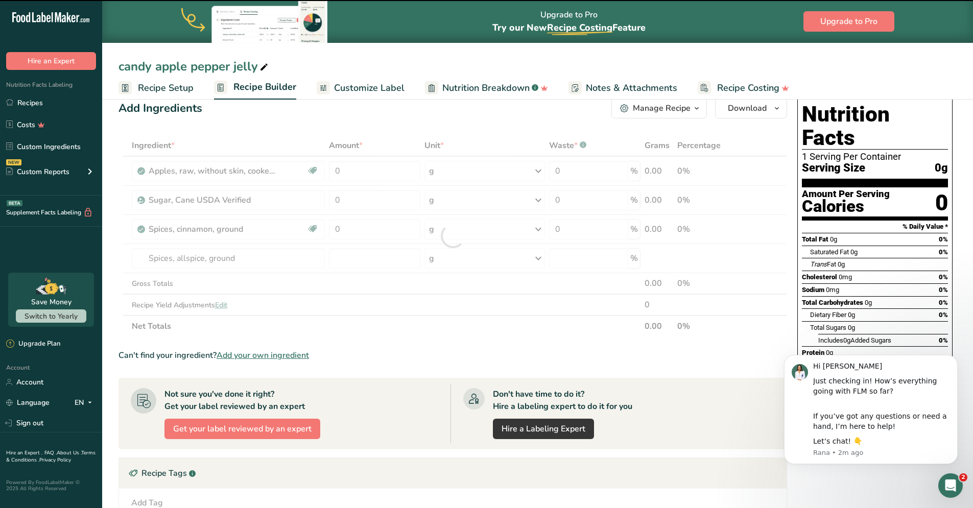
type input "0"
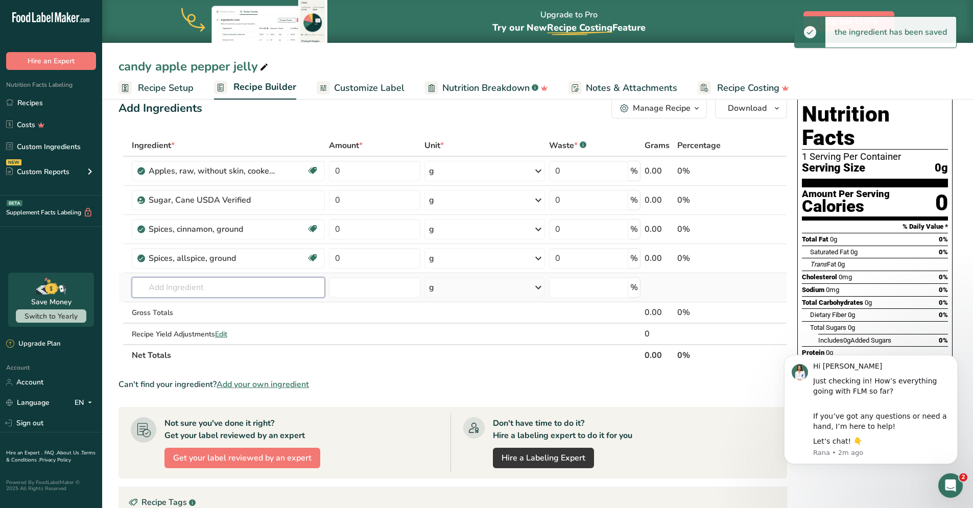
click at [233, 296] on input "text" at bounding box center [229, 287] width 194 height 20
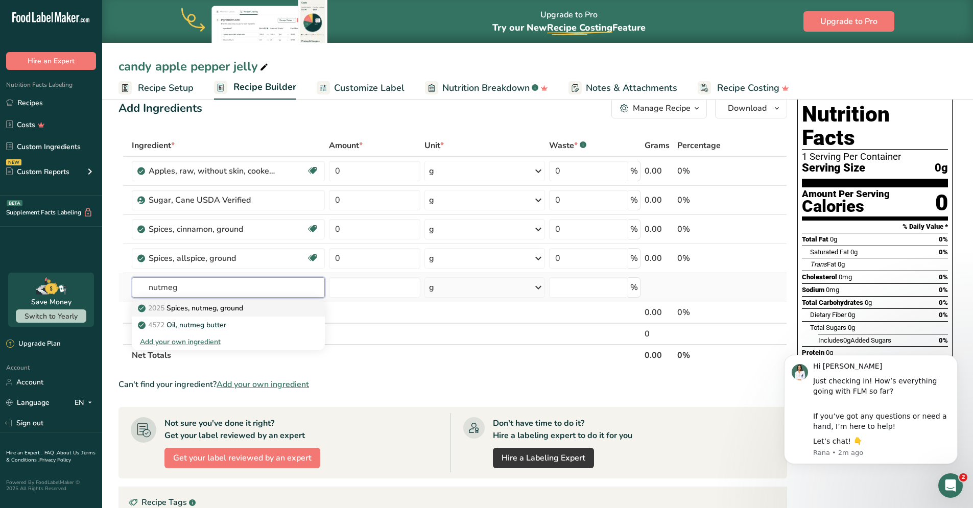
type input "nutmeg"
click at [268, 308] on div "2025 Spices, nutmeg, ground" at bounding box center [220, 308] width 161 height 11
type input "Spices, nutmeg, ground"
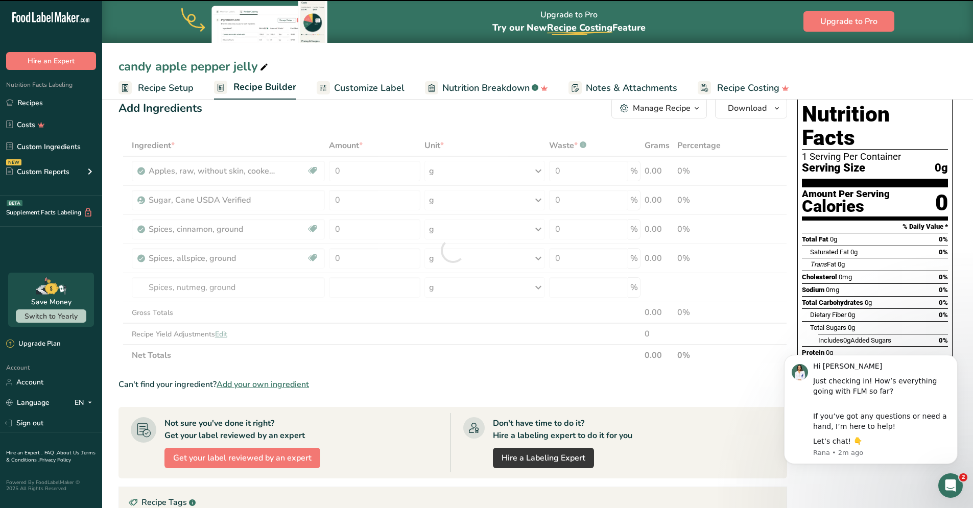
type input "0"
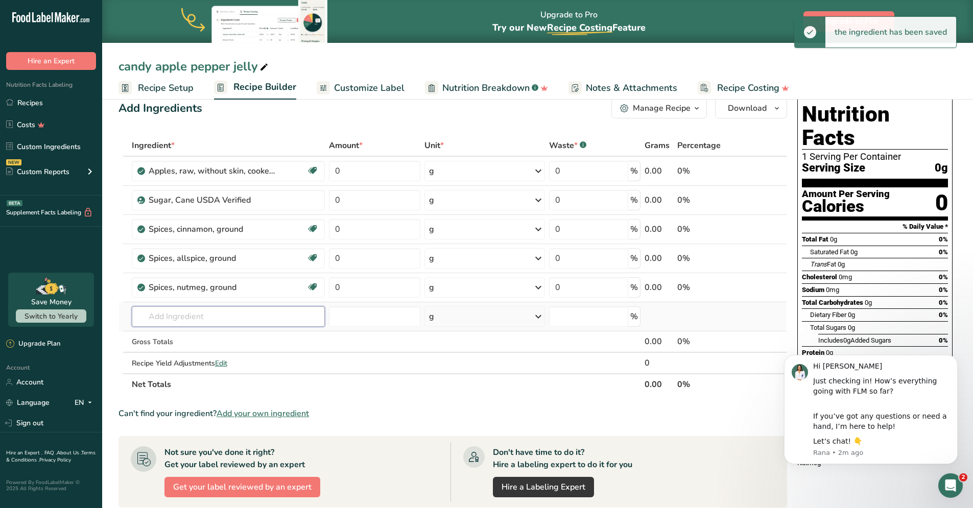
click at [269, 318] on input "text" at bounding box center [229, 316] width 194 height 20
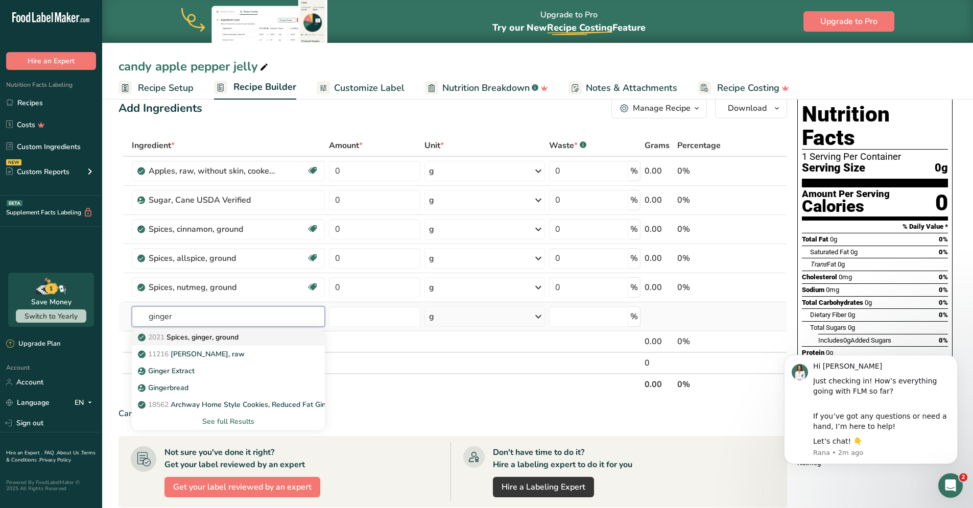
type input "ginger"
click at [231, 337] on p "2021 Spices, ginger, ground" at bounding box center [189, 337] width 99 height 11
type input "Spices, ginger, ground"
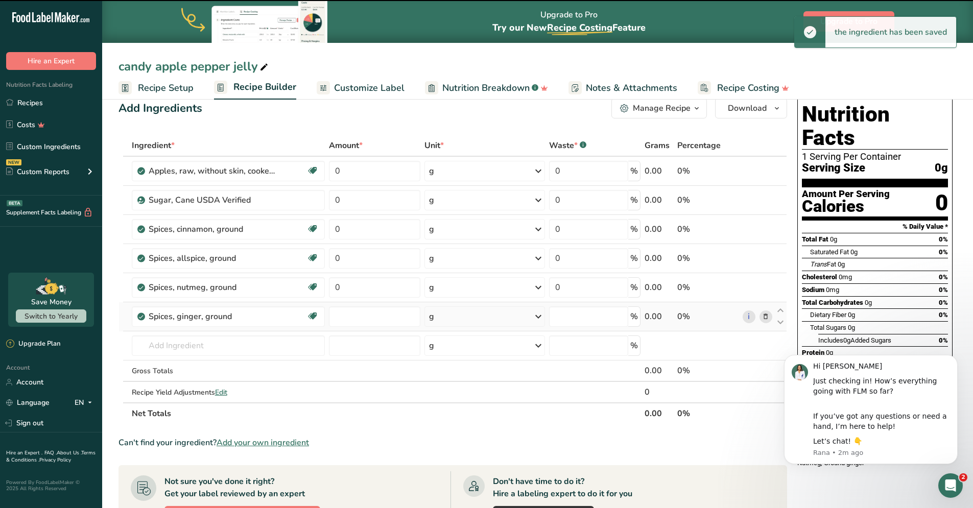
type input "0"
